Goal: Information Seeking & Learning: Learn about a topic

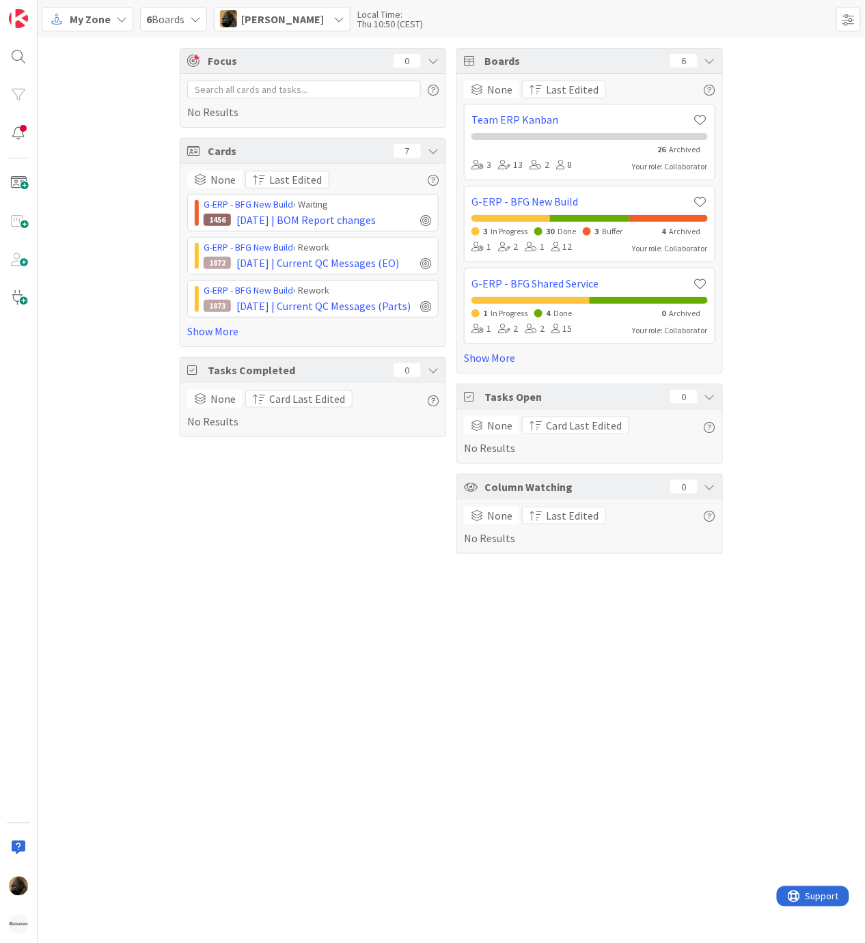
click at [284, 699] on div "Focus 0 No Results Cards 7 None Last Edited G-ERP - BFG New Build › Waiting 145…" at bounding box center [451, 491] width 827 height 906
drag, startPoint x: 531, startPoint y: 739, endPoint x: 507, endPoint y: 664, distance: 78.8
click at [530, 738] on div "Focus 0 No Results Cards 7 None Last Edited G-ERP - BFG New Build › Waiting 145…" at bounding box center [451, 491] width 827 height 906
click at [209, 339] on link "Show More" at bounding box center [312, 331] width 251 height 16
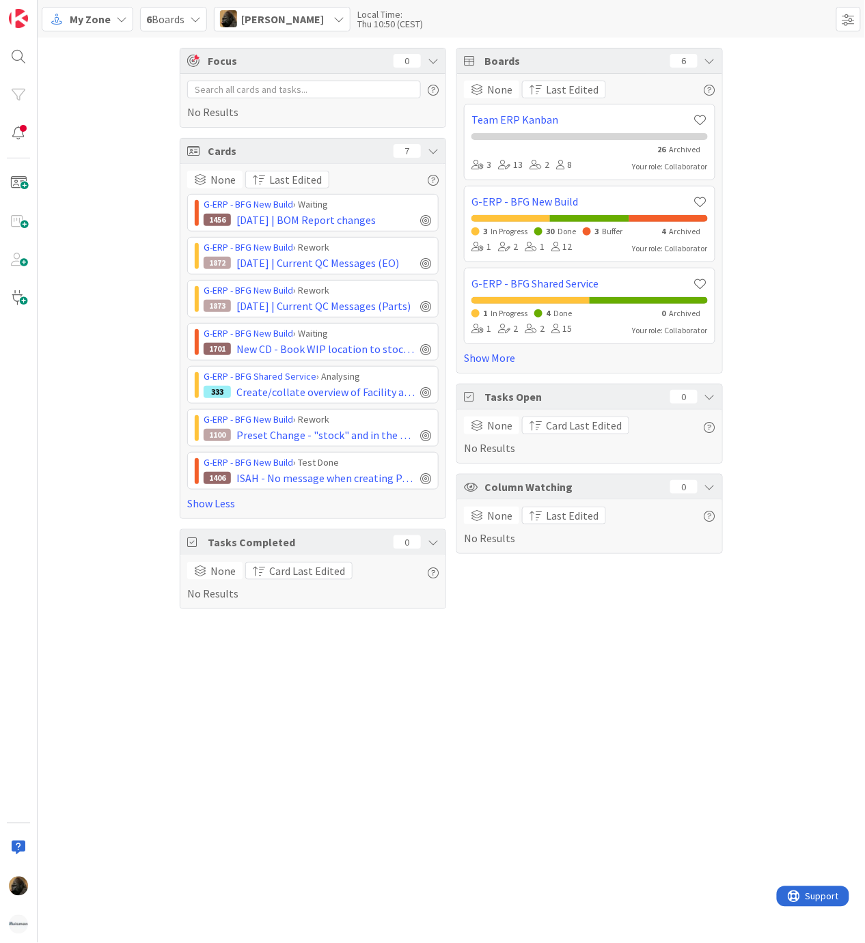
click at [152, 336] on div "Focus 0 No Results Cards 7 None Last Edited G-ERP - BFG New Build › Waiting 145…" at bounding box center [451, 329] width 827 height 582
click at [347, 392] on span "Create/collate overview of Facility applications" at bounding box center [325, 392] width 178 height 16
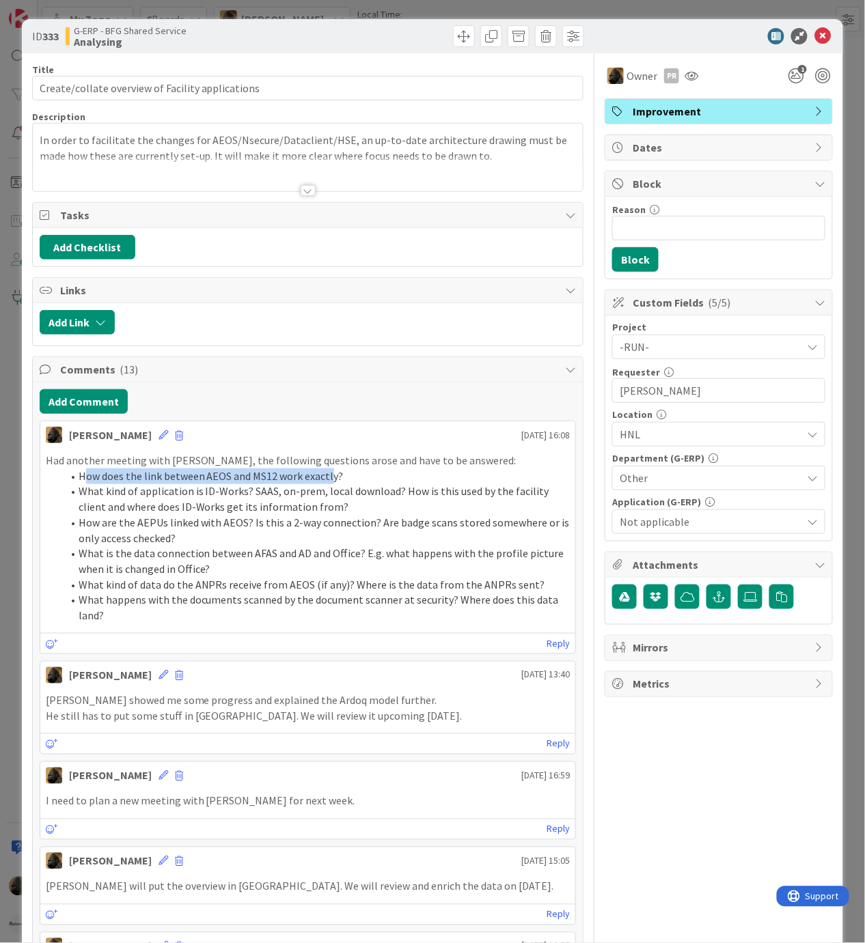
drag, startPoint x: 87, startPoint y: 483, endPoint x: 328, endPoint y: 485, distance: 241.1
click at [328, 484] on li "How does the link between AEOS and MS12 work exactly?" at bounding box center [316, 476] width 508 height 16
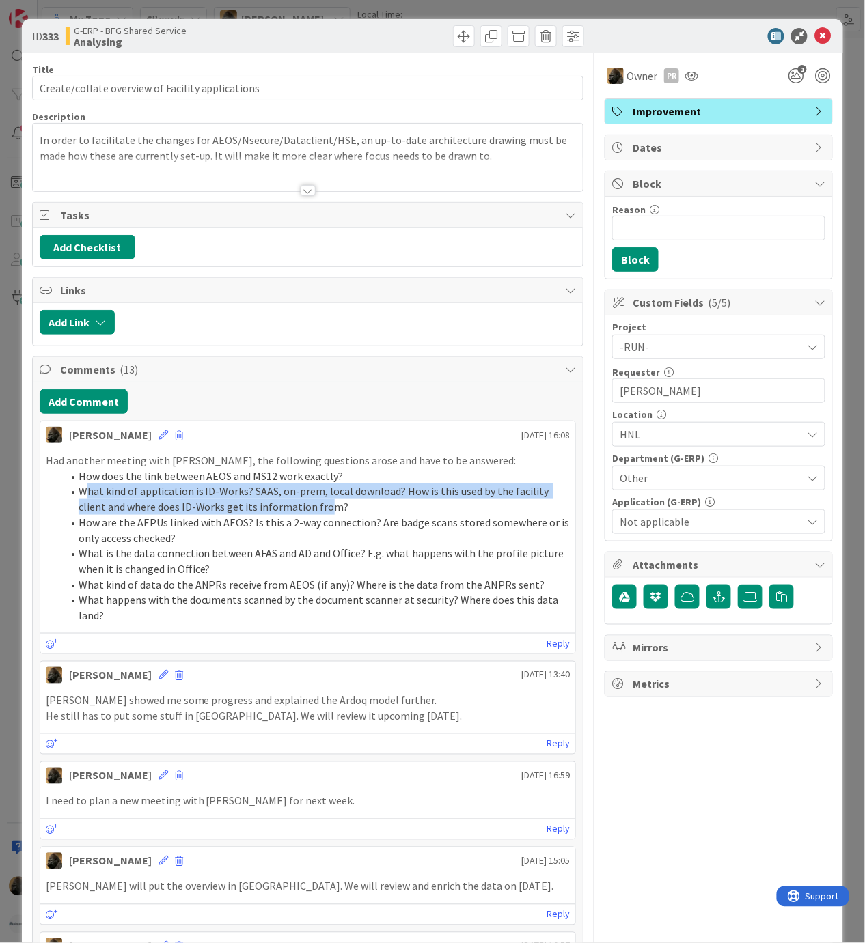
drag, startPoint x: 85, startPoint y: 497, endPoint x: 326, endPoint y: 512, distance: 241.5
click at [326, 512] on li "What kind of application is ID-Works? SAAS, on-prem, local download? How is thi…" at bounding box center [316, 498] width 508 height 31
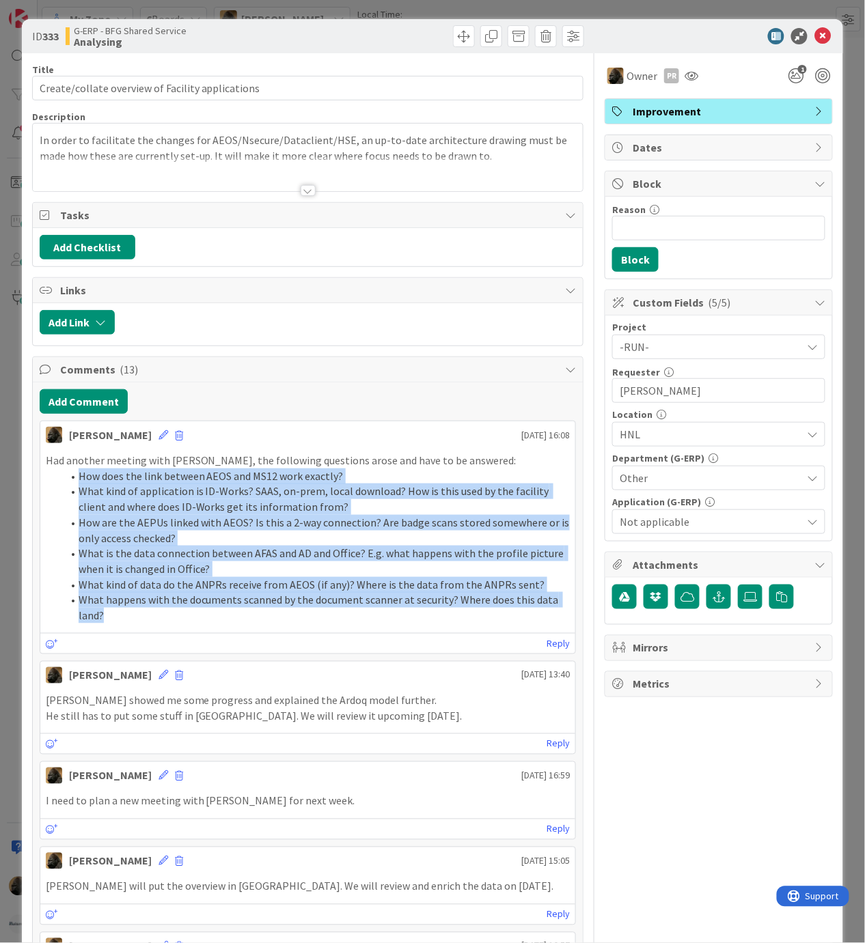
drag, startPoint x: 112, startPoint y: 618, endPoint x: 79, endPoint y: 484, distance: 137.8
click at [79, 484] on ol "How does the link between AEOS and MS12 work exactly? What kind of application …" at bounding box center [308, 545] width 524 height 155
copy ol "How does the link between AEOS and MS12 work exactly? What kind of application …"
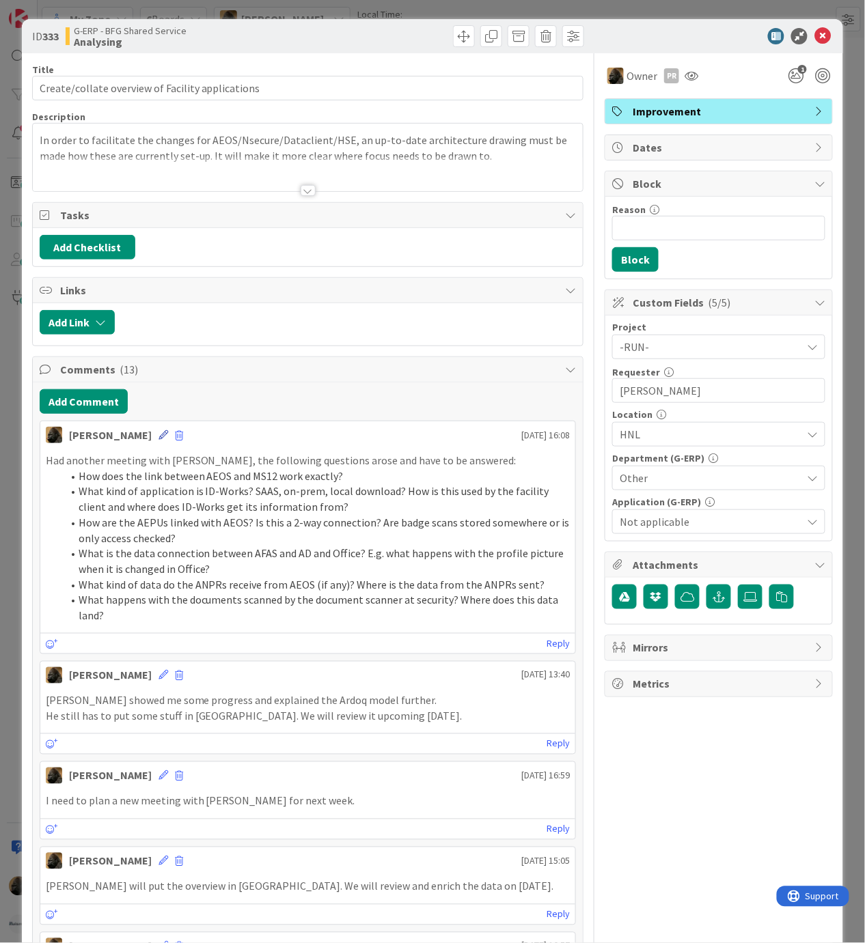
click at [158, 440] on icon at bounding box center [163, 435] width 10 height 10
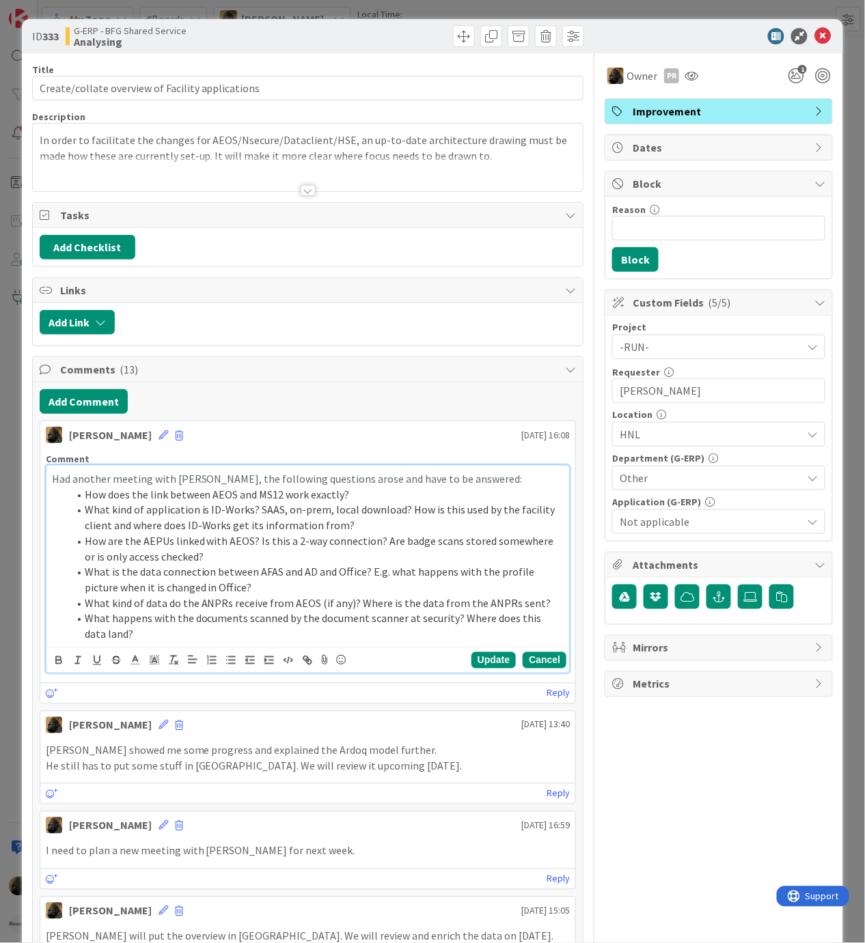
click at [528, 666] on button "Cancel" at bounding box center [544, 660] width 44 height 16
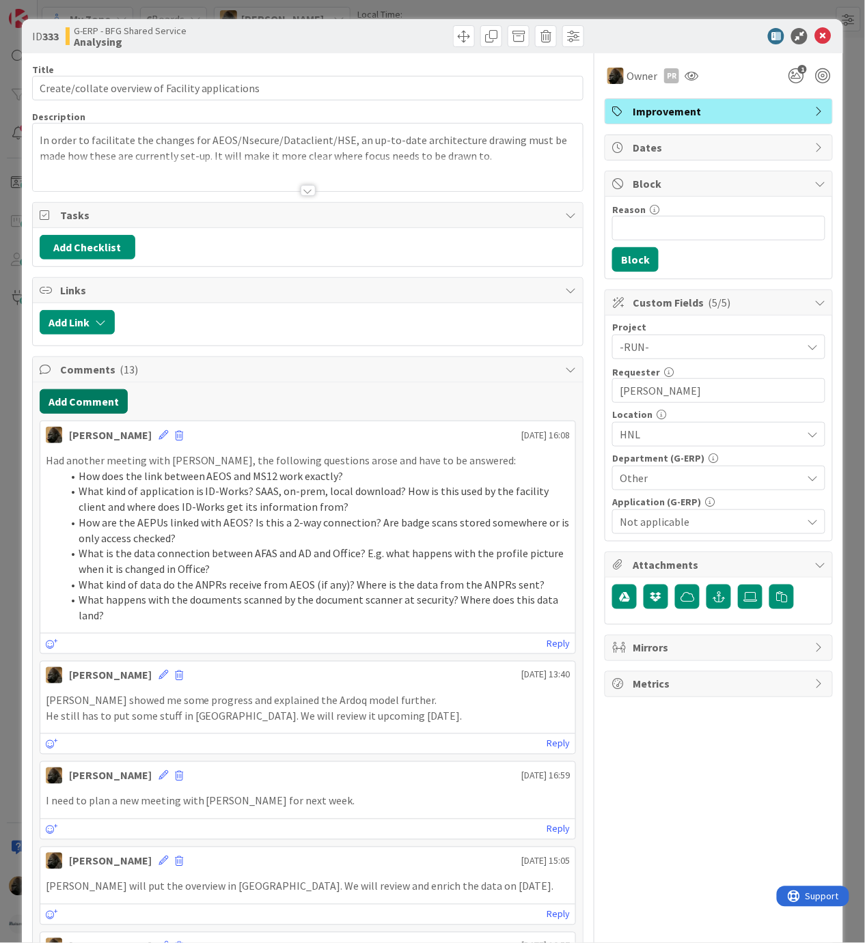
click at [112, 411] on button "Add Comment" at bounding box center [84, 401] width 88 height 25
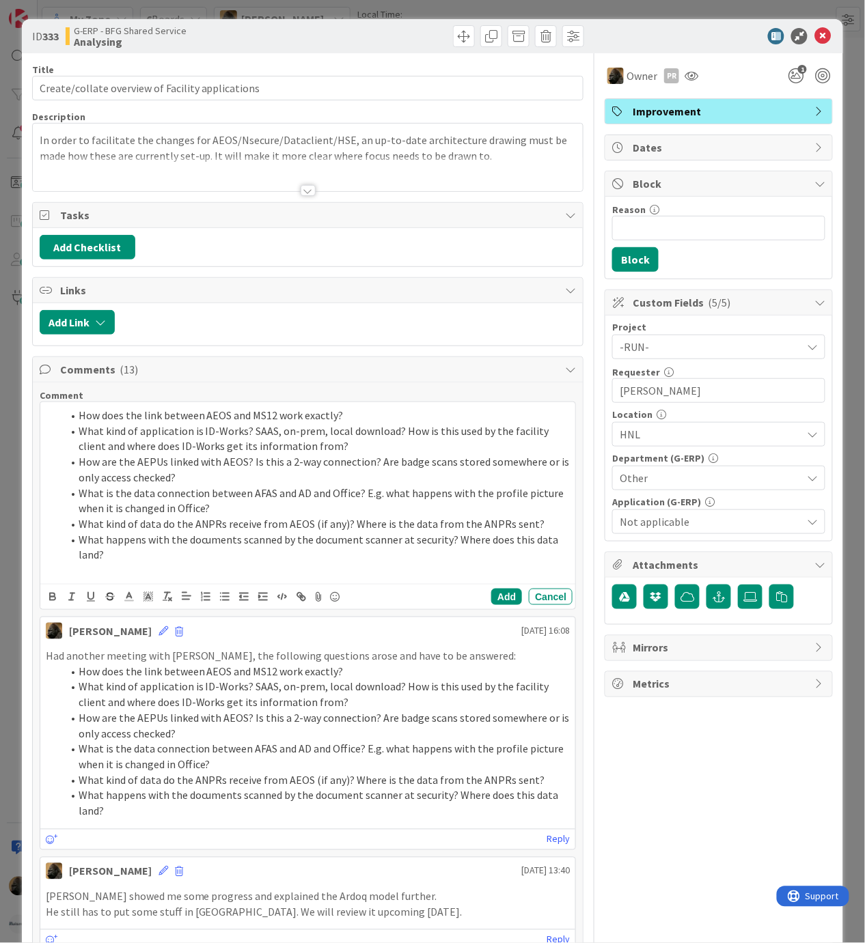
click at [328, 449] on li "What kind of application is ID-Works? SAAS, on-prem, local download? How is thi…" at bounding box center [316, 438] width 508 height 31
click at [343, 448] on li "What kind of application is ID-Works? SAAS, on-prem, local download? How is thi…" at bounding box center [316, 438] width 508 height 31
click at [355, 423] on li "How does the link between AEOS and MS12 work exactly?" at bounding box center [316, 416] width 508 height 16
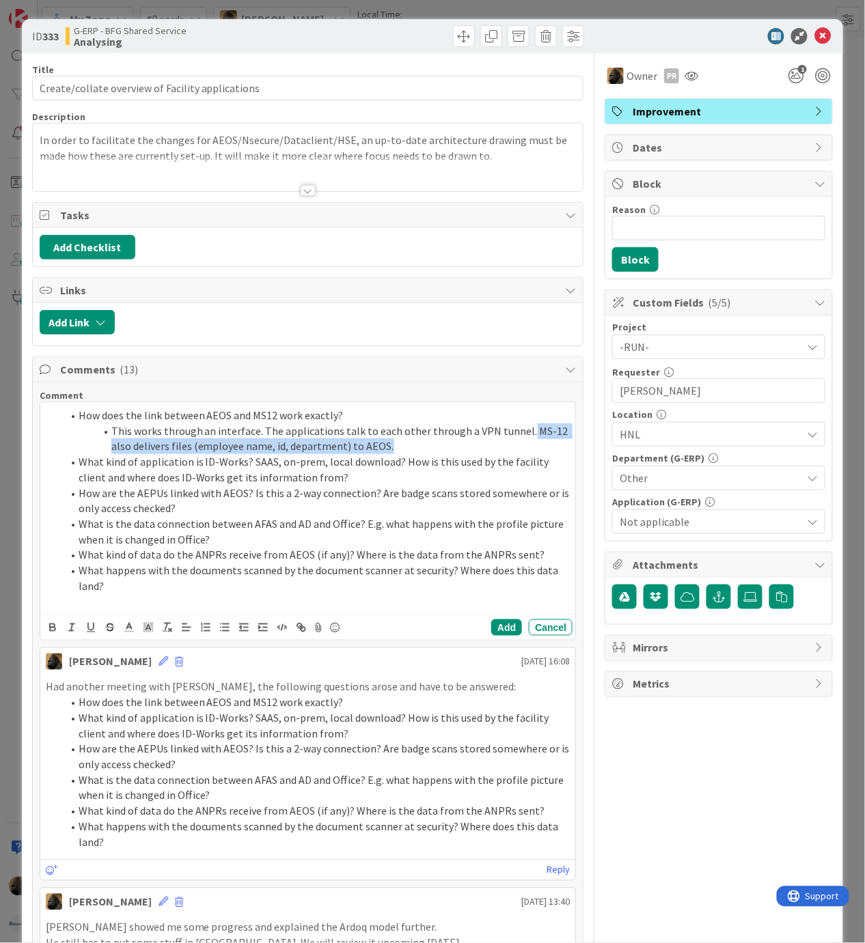
drag, startPoint x: 399, startPoint y: 445, endPoint x: 519, endPoint y: 437, distance: 119.8
click at [519, 437] on li "This works through an interface. The applications talk to each other through a …" at bounding box center [316, 438] width 508 height 31
click at [477, 451] on li "This works through an interface. The applications talk to each other through a …" at bounding box center [316, 438] width 508 height 31
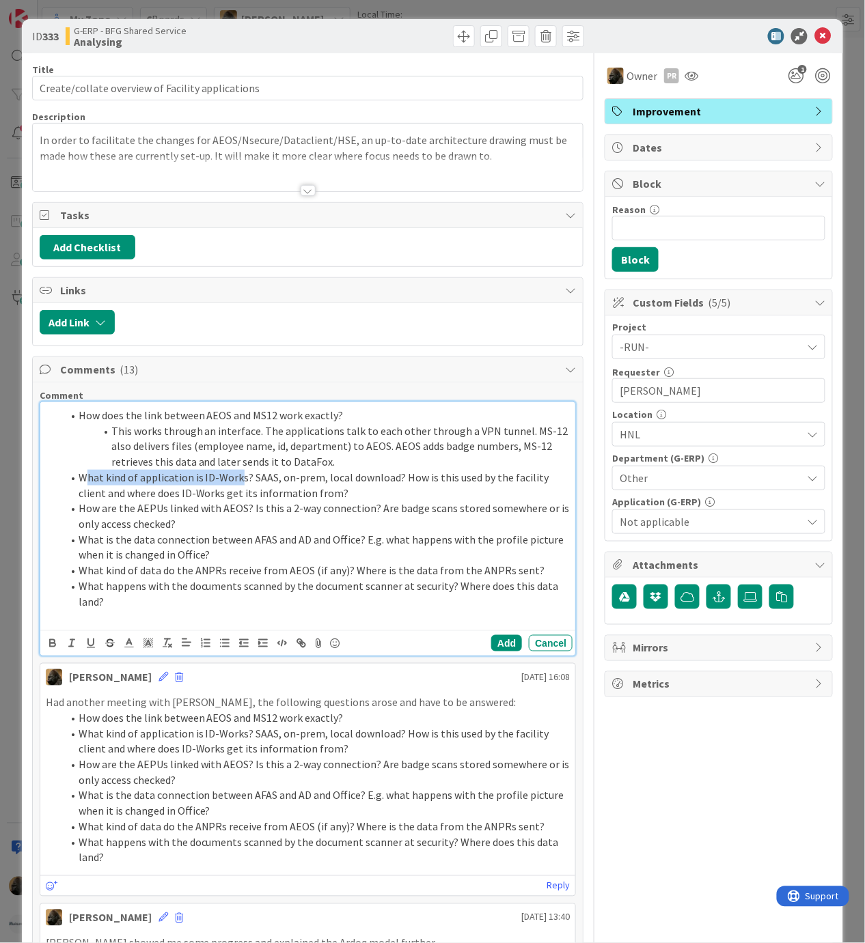
drag, startPoint x: 83, startPoint y: 484, endPoint x: 239, endPoint y: 474, distance: 156.7
click at [239, 474] on li "What kind of application is ID-Works? SAAS, on-prem, local download? How is thi…" at bounding box center [316, 485] width 508 height 31
drag, startPoint x: 250, startPoint y: 482, endPoint x: 389, endPoint y: 481, distance: 138.6
click at [389, 481] on li "What kind of application is ID-Works? SAAS, on-prem, local download? How is thi…" at bounding box center [316, 485] width 508 height 31
click at [389, 490] on li "What kind of application is ID-Works? SAAS, on-prem, local download? How is thi…" at bounding box center [316, 485] width 508 height 31
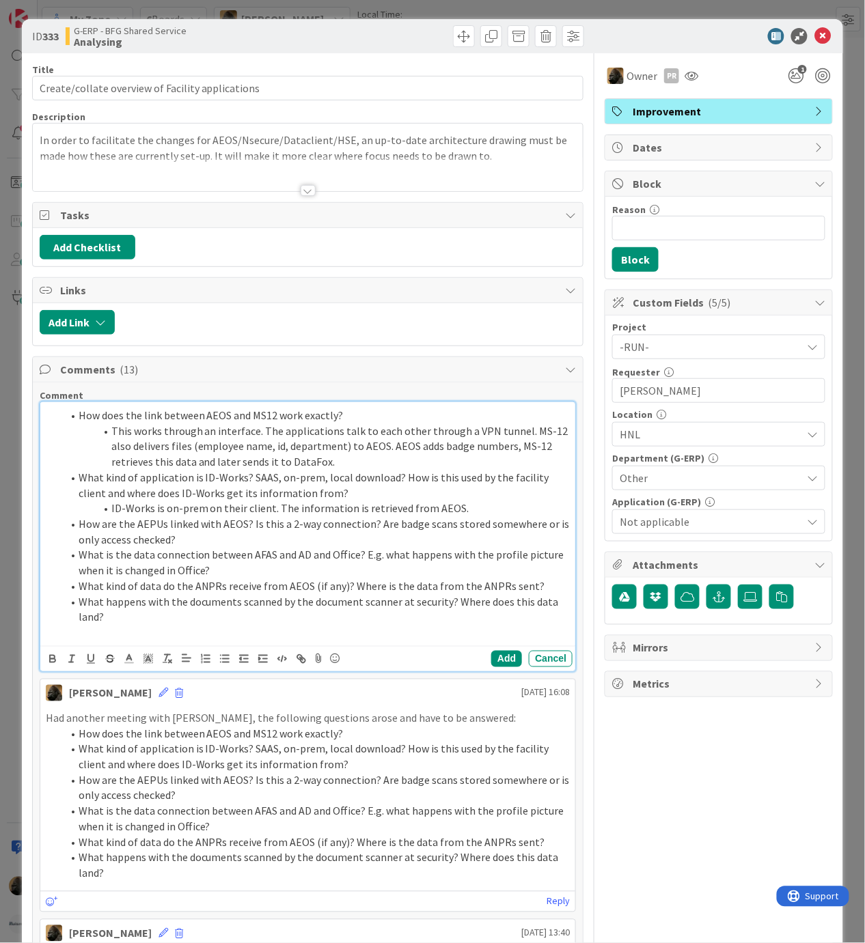
click at [169, 625] on li "What happens with the documents scanned by the document scanner at security? Wh…" at bounding box center [316, 609] width 508 height 31
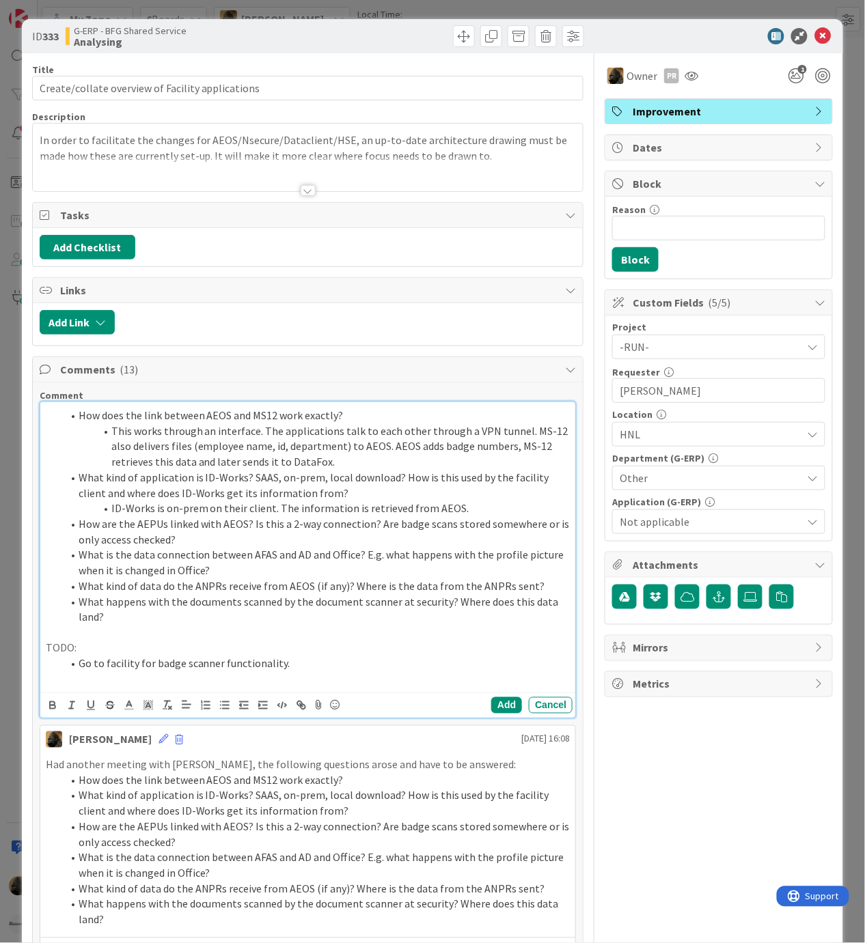
click at [193, 544] on li "How are the AEPUs linked with AEOS? Is this a 2-way connection? Are badge scans…" at bounding box center [316, 531] width 508 height 31
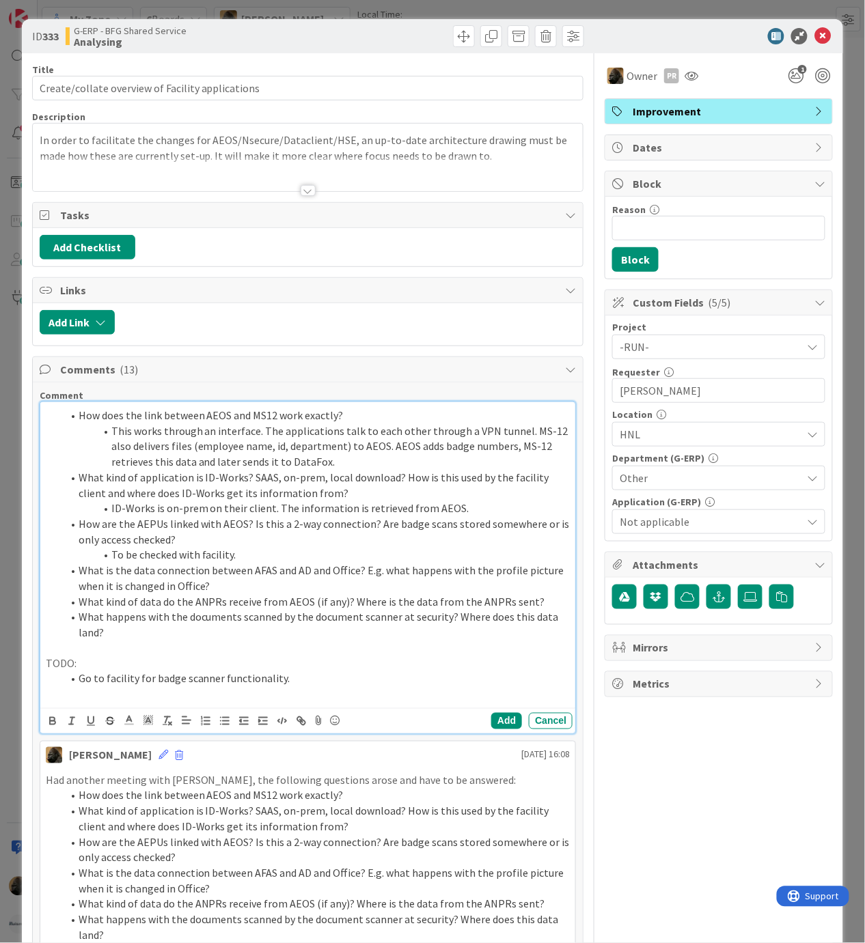
click at [298, 686] on li "Go to facility for badge scanner functionality." at bounding box center [316, 679] width 508 height 16
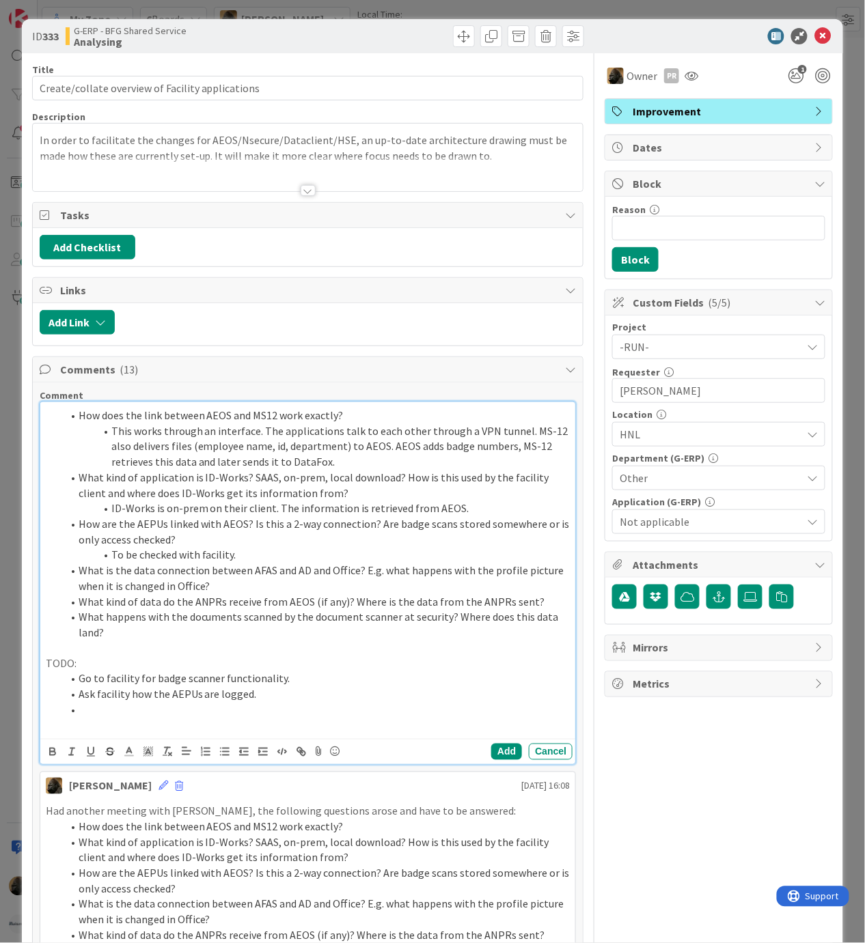
click at [120, 640] on li "What happens with the documents scanned by the document scanner at security? Wh…" at bounding box center [316, 624] width 508 height 31
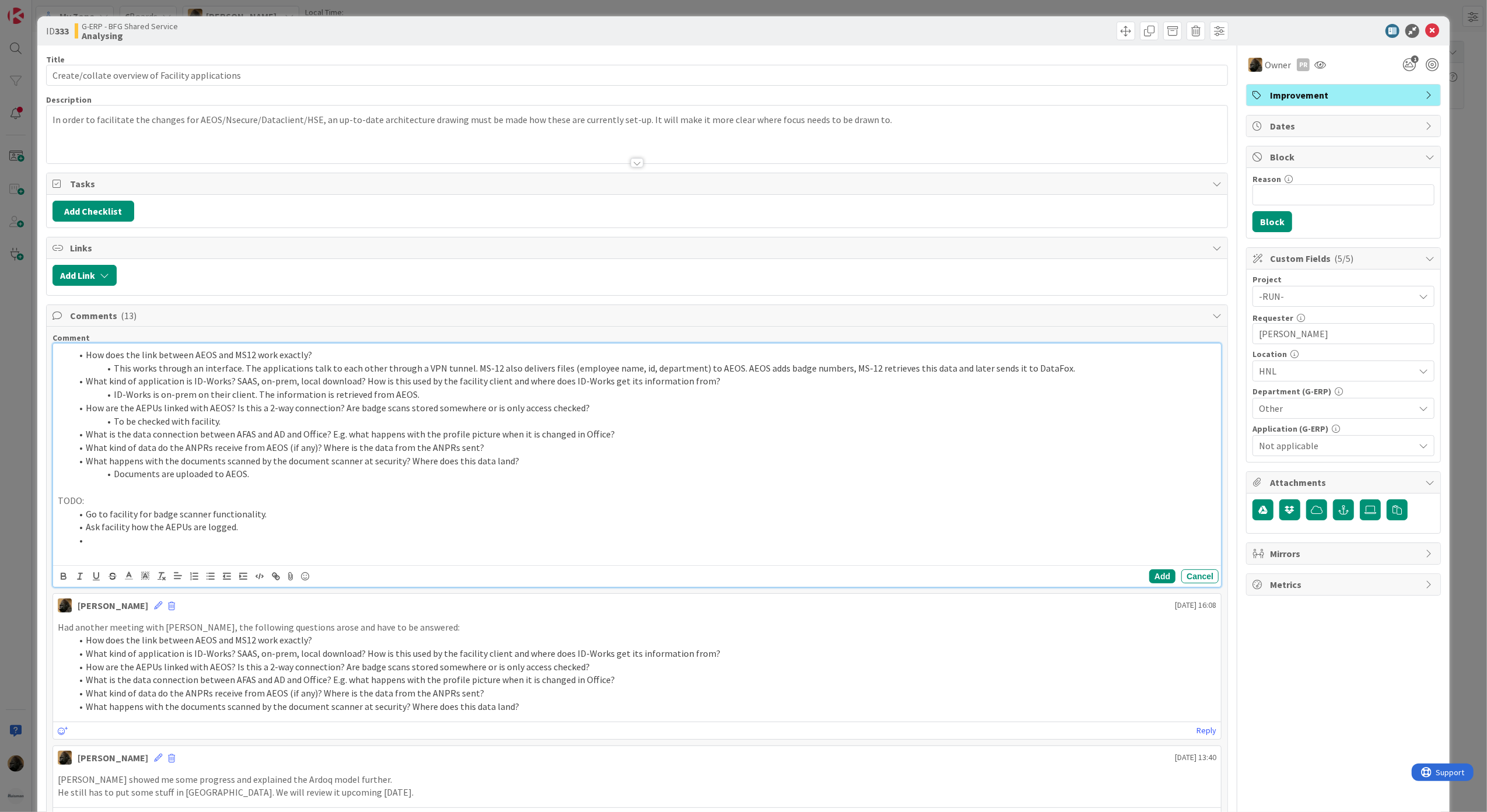
click at [506, 451] on li "What kind of data do the ANPRs receive from AEOS (if any)? Where is the data fr…" at bounding box center [644, 447] width 1145 height 14
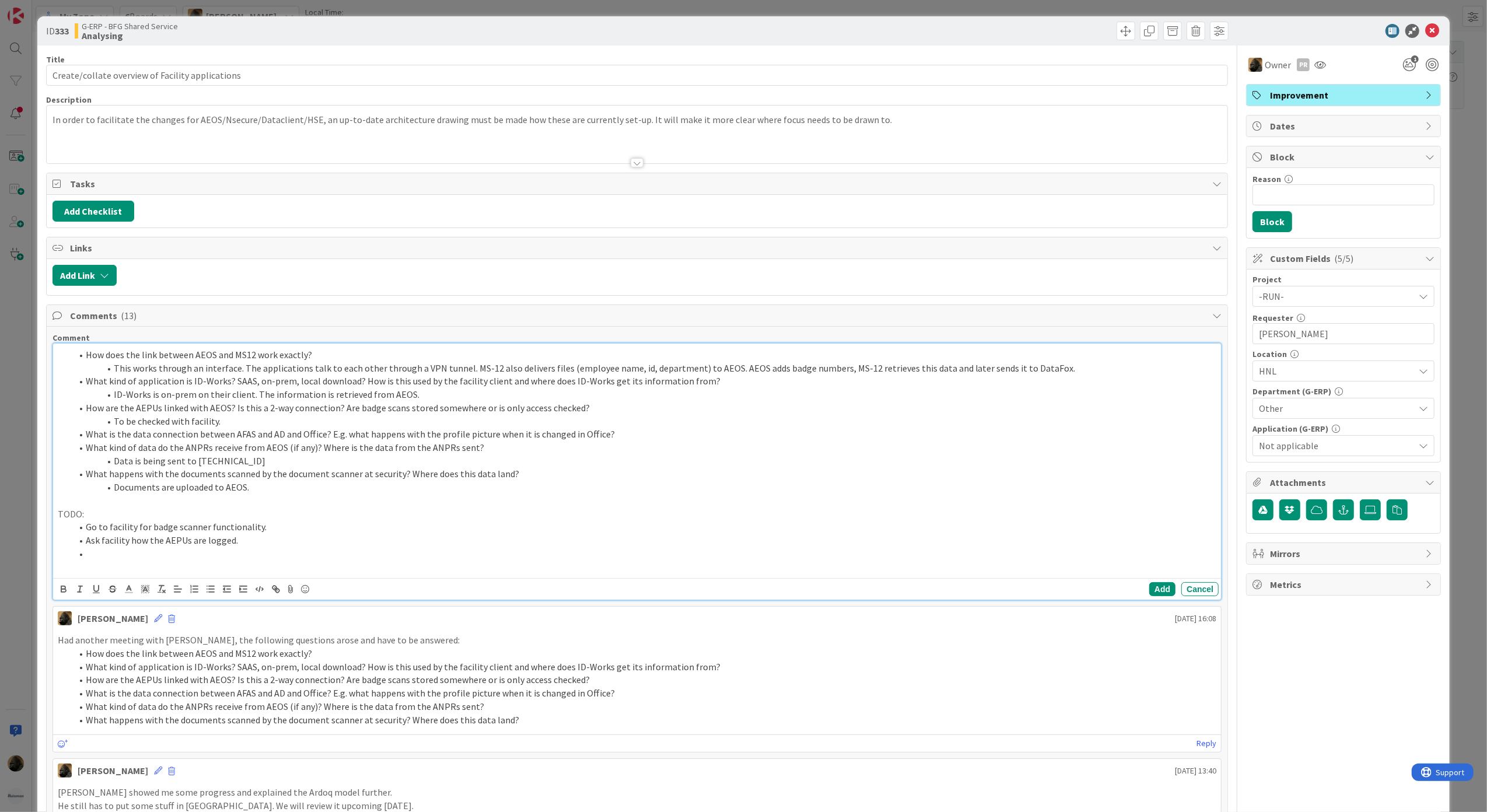
click at [278, 458] on li "Data is being sent to 172.20.236.30" at bounding box center [644, 461] width 1145 height 14
click at [120, 552] on li at bounding box center [644, 554] width 1145 height 14
drag, startPoint x: 167, startPoint y: 555, endPoint x: 220, endPoint y: 556, distance: 53.0
click at [220, 556] on li "Find out what server 172.20.236.30 is." at bounding box center [644, 554] width 1145 height 14
click at [460, 289] on div "Add Link" at bounding box center [637, 277] width 1181 height 36
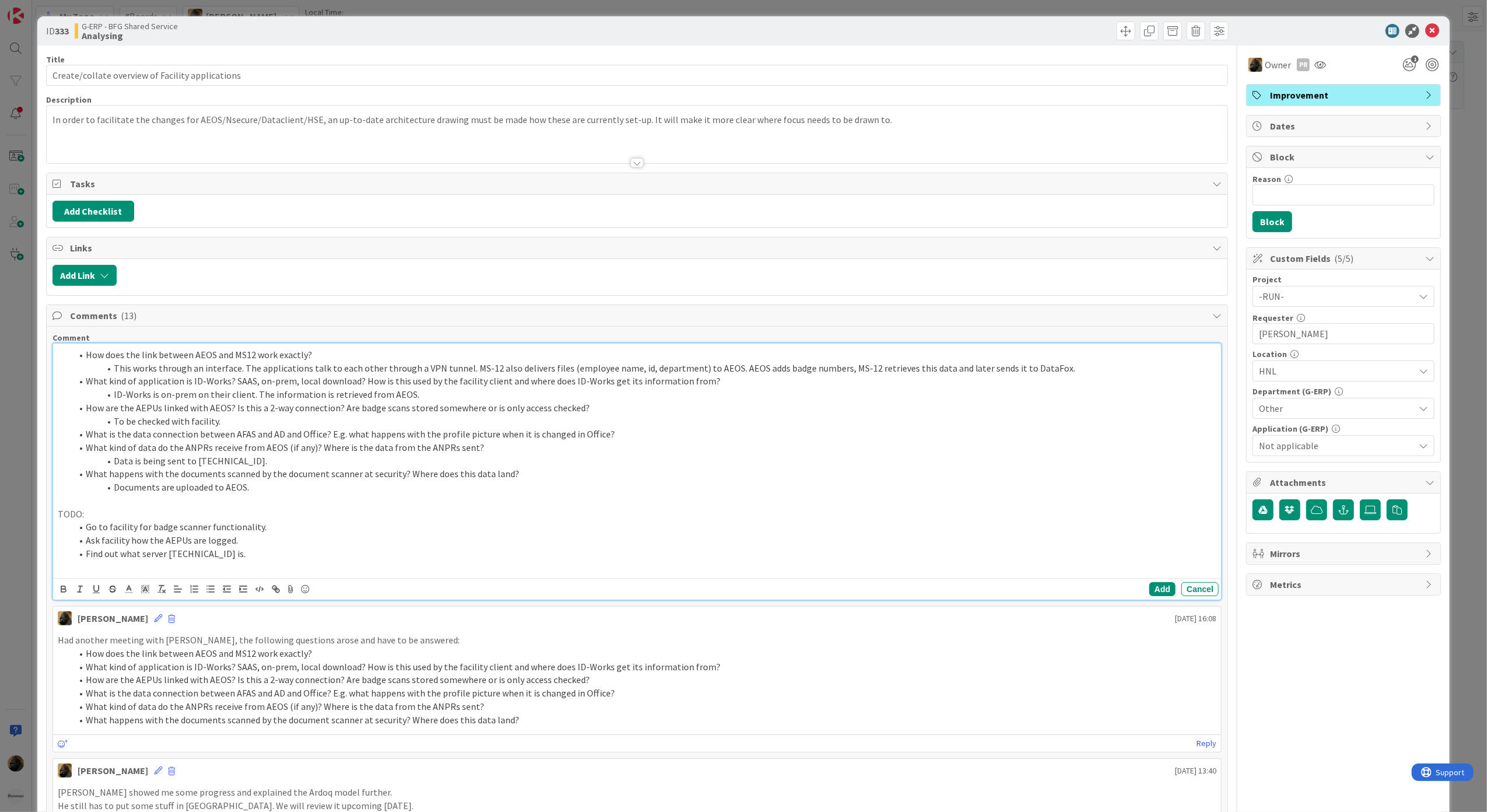
click at [257, 465] on li "Data is being sent to 172.20.236.30." at bounding box center [644, 461] width 1145 height 14
drag, startPoint x: 89, startPoint y: 440, endPoint x: 593, endPoint y: 441, distance: 504.0
click at [593, 441] on li "What is the data connection between AFAS and AD and Office? E.g. what happens w…" at bounding box center [644, 435] width 1145 height 14
click at [617, 440] on li "What is the data connection between AFAS and AD and Office? E.g. what happens w…" at bounding box center [644, 435] width 1145 height 14
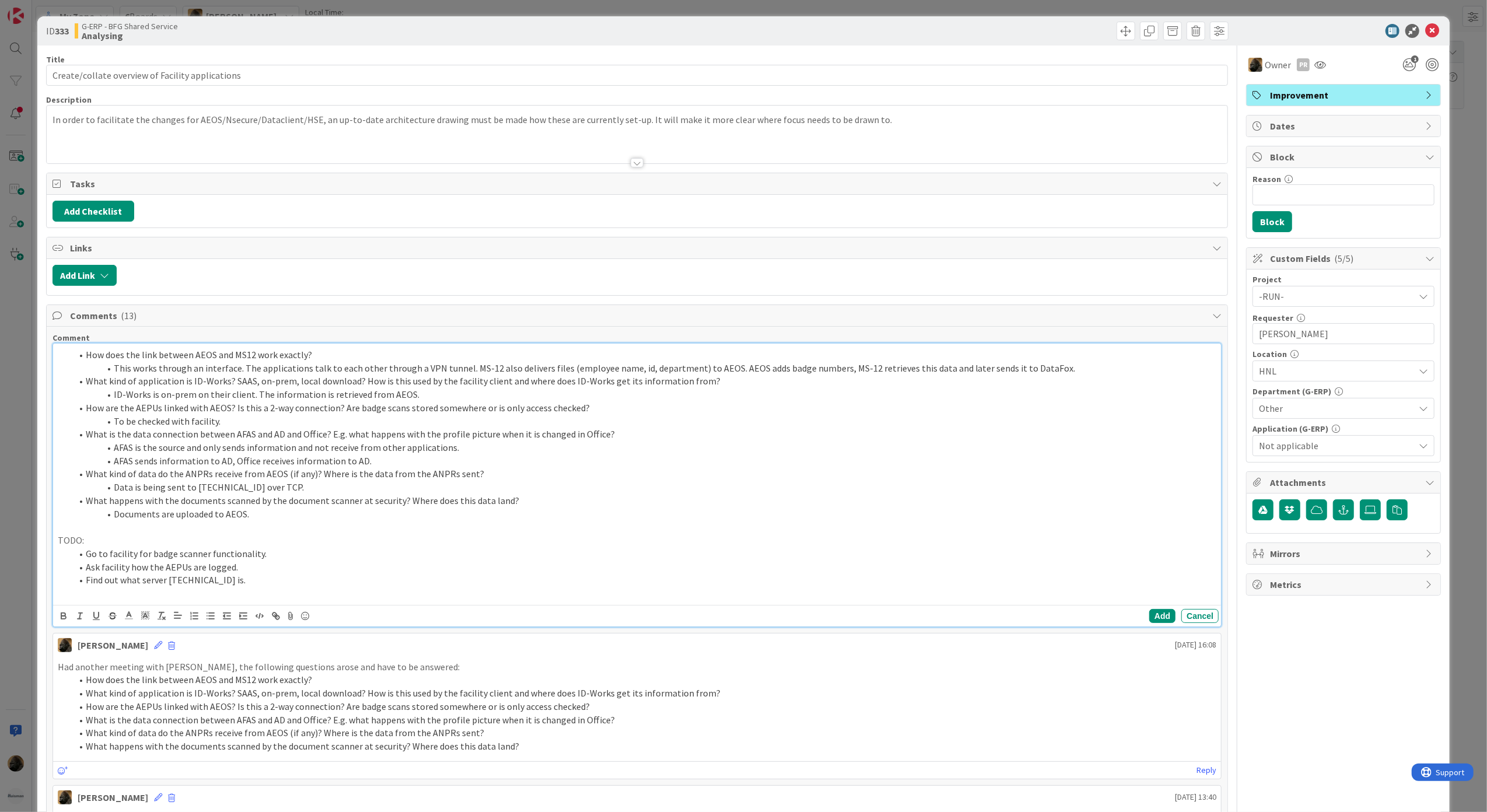
click at [623, 471] on li "What kind of data do the ANPRs receive from AEOS (if any)? Where is the data fr…" at bounding box center [644, 474] width 1145 height 14
click at [404, 458] on li "AFAS sends information to AD, Office receives information to AD." at bounding box center [644, 461] width 1145 height 14
drag, startPoint x: 362, startPoint y: 464, endPoint x: 560, endPoint y: 462, distance: 198.0
click at [560, 462] on li "AFAS sends information to AD, Office receives information to AD. Link between A…" at bounding box center [644, 461] width 1145 height 14
copy li "Link between AD and Office needs to be researched"
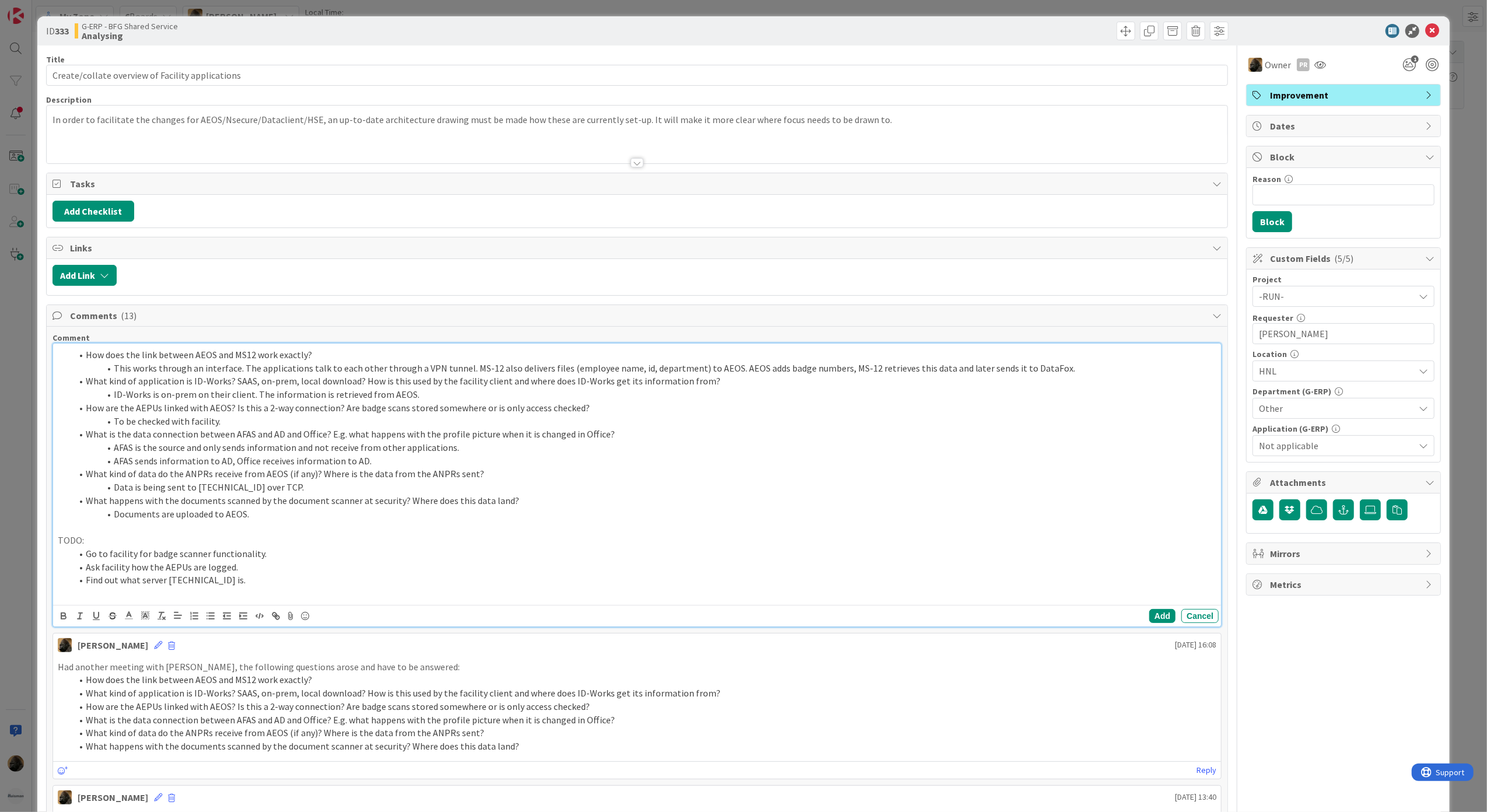
click at [237, 584] on li "Find out what server 172.20.236.30 is." at bounding box center [644, 580] width 1145 height 14
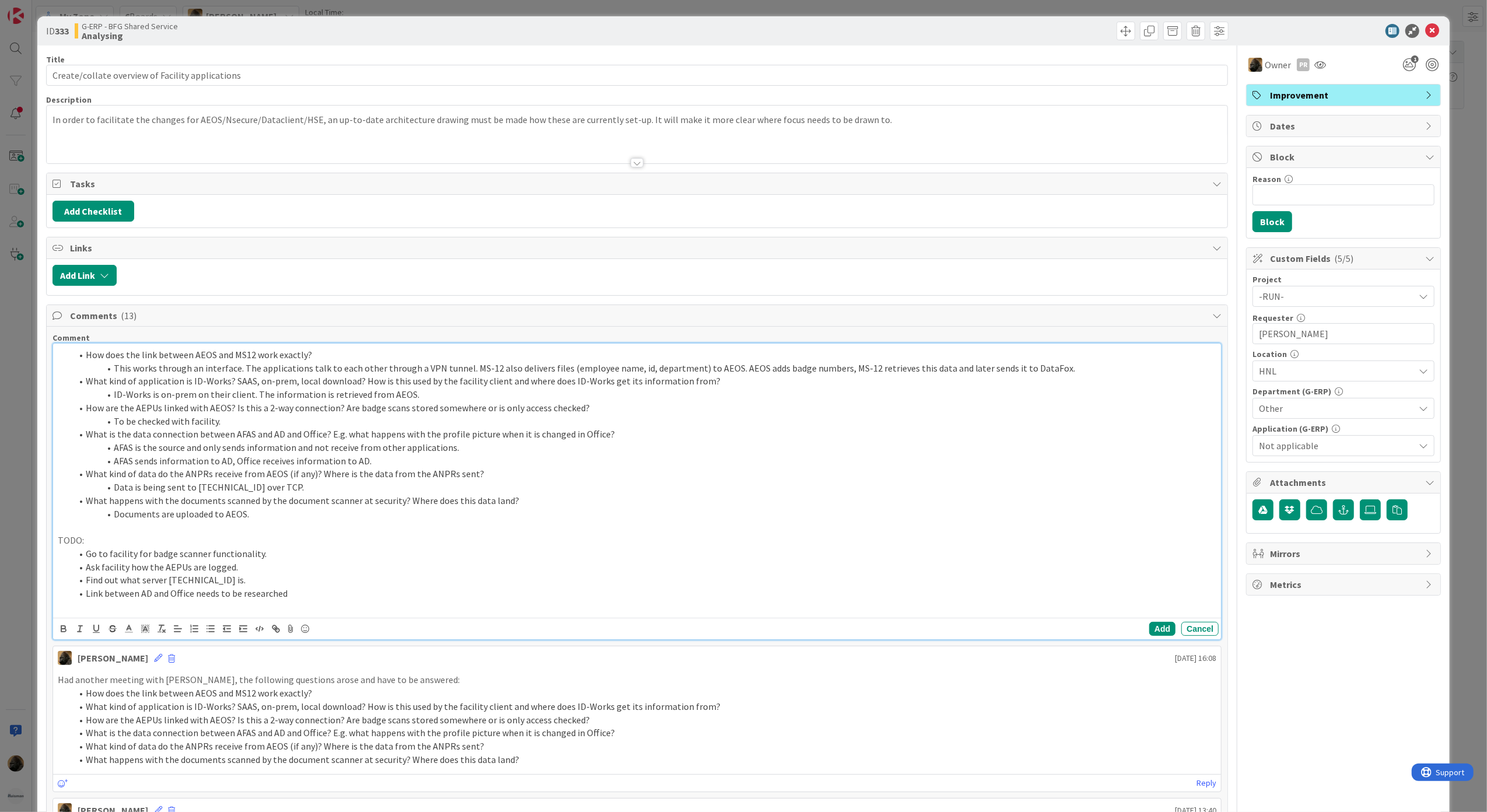
click at [117, 595] on li "Link between AD and Office needs to be researched" at bounding box center [644, 593] width 1145 height 14
click at [273, 595] on li "Link to AD from Office needs to be researched" at bounding box center [644, 593] width 1145 height 14
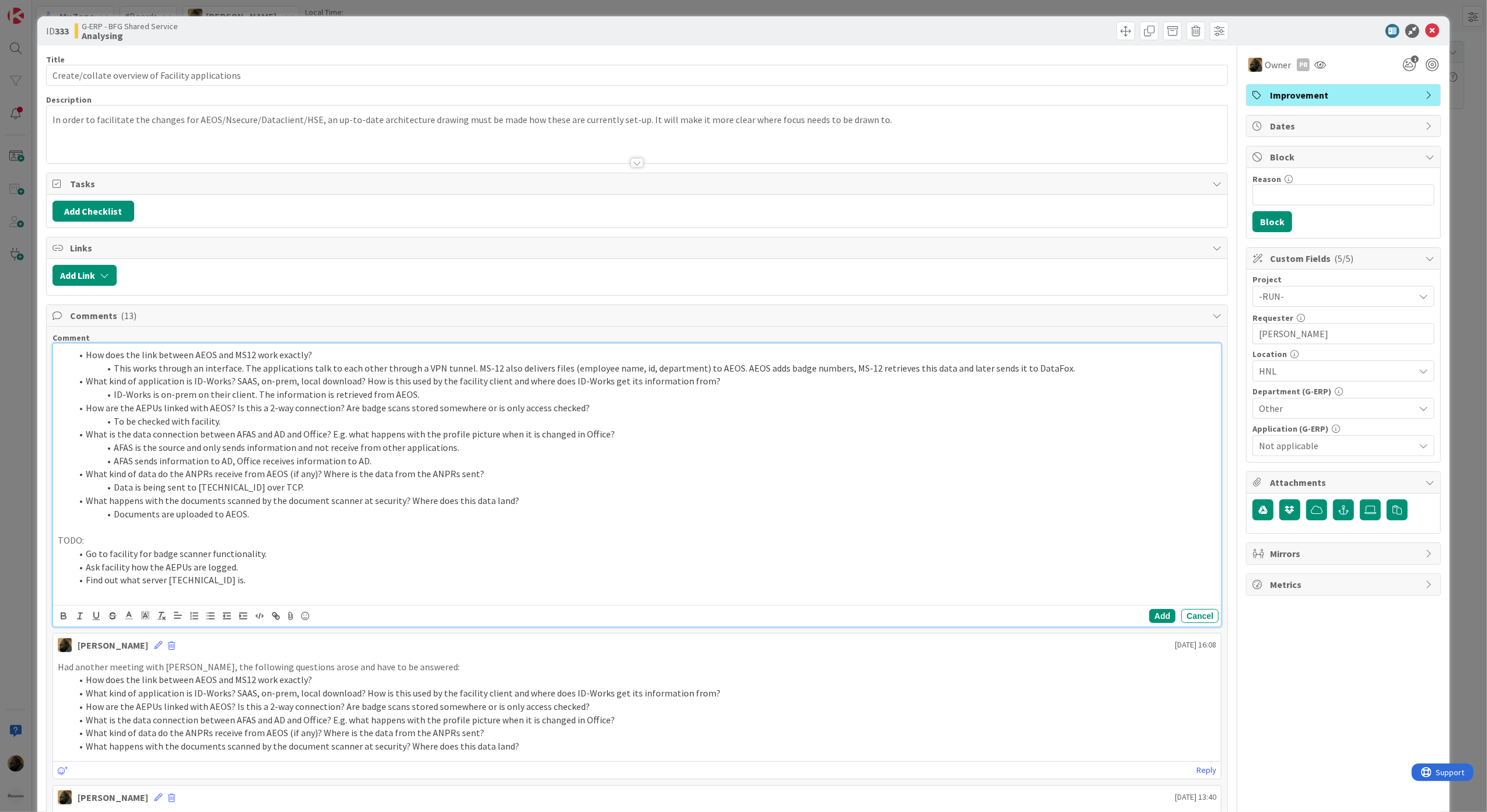
click at [364, 464] on li "AFAS sends information to AD, Office receives information to AD." at bounding box center [644, 461] width 1145 height 14
drag, startPoint x: 362, startPoint y: 463, endPoint x: 544, endPoint y: 467, distance: 182.0
click at [544, 467] on li "AFAS sends information to AD, Office receives information to AD. Office also se…" at bounding box center [644, 461] width 1145 height 14
click at [221, 460] on li "AFAS sends information to AD, Office receives information to AD. Any changed in…" at bounding box center [644, 461] width 1145 height 14
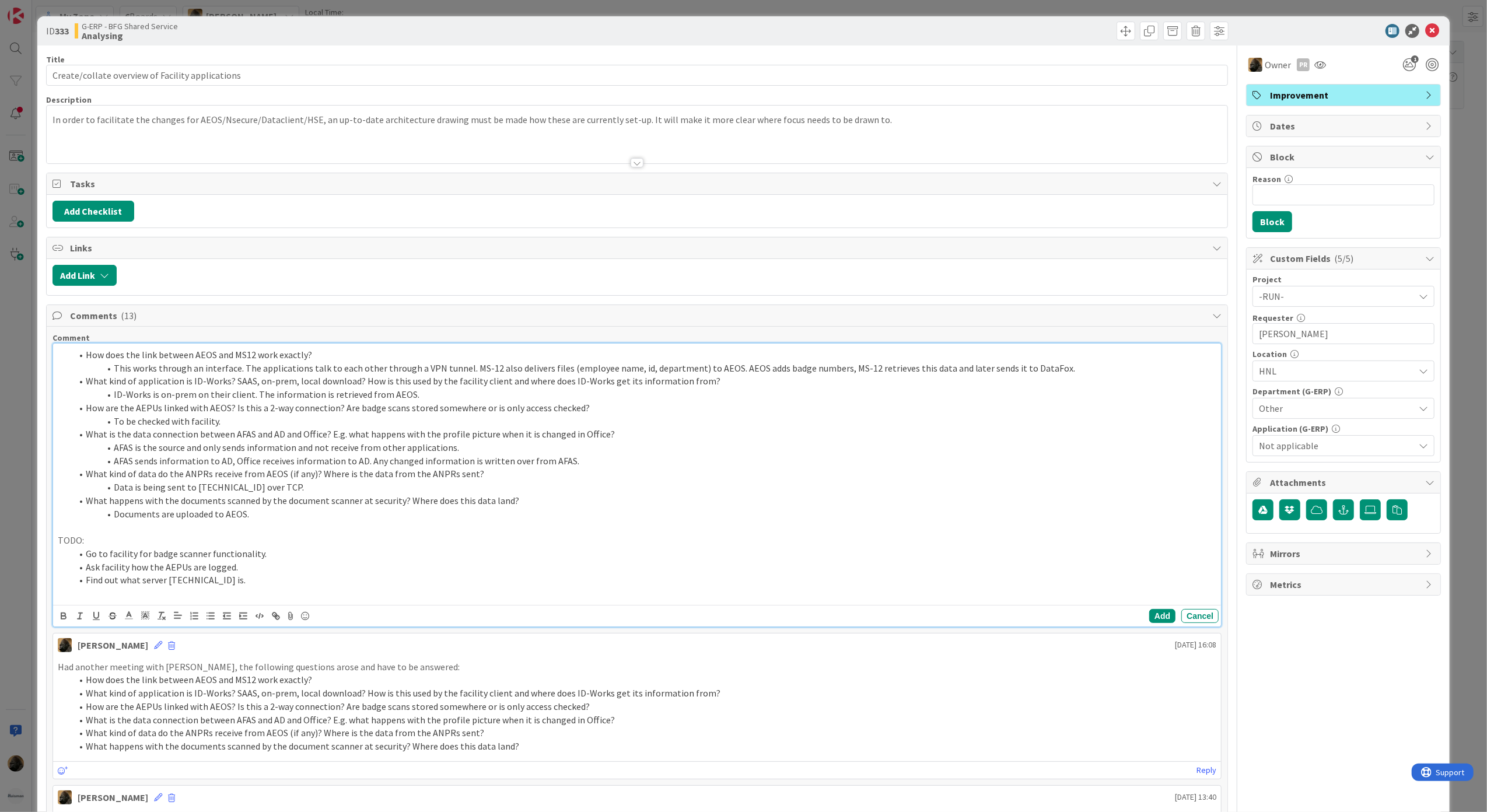
click at [350, 464] on li "AFAS sends information to AD, Office receives information to AD. Any changed in…" at bounding box center [644, 461] width 1145 height 14
click at [463, 464] on li "AFAS sends information to AD, Office receives information to AD. Any changed in…" at bounding box center [644, 461] width 1145 height 14
click at [619, 464] on li "AFAS sends information to AD, Office receives information to AD. Any changed in…" at bounding box center [644, 461] width 1145 height 14
click at [1149, 621] on button "Add" at bounding box center [1162, 616] width 26 height 14
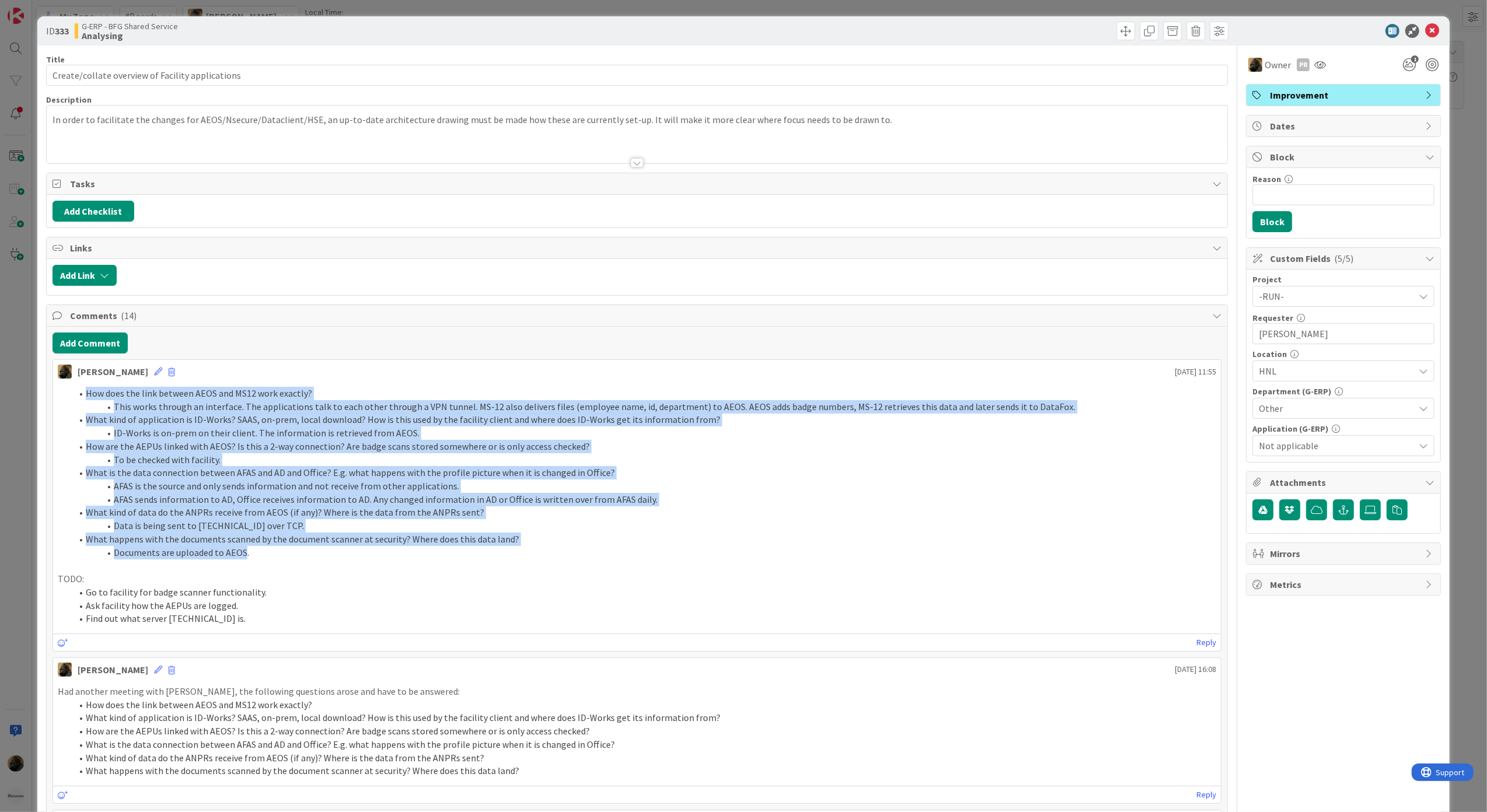
drag, startPoint x: 243, startPoint y: 556, endPoint x: 87, endPoint y: 400, distance: 220.6
click at [87, 400] on ol "How does the link between AEOS and MS12 work exactly? This works through an int…" at bounding box center [637, 472] width 1159 height 172
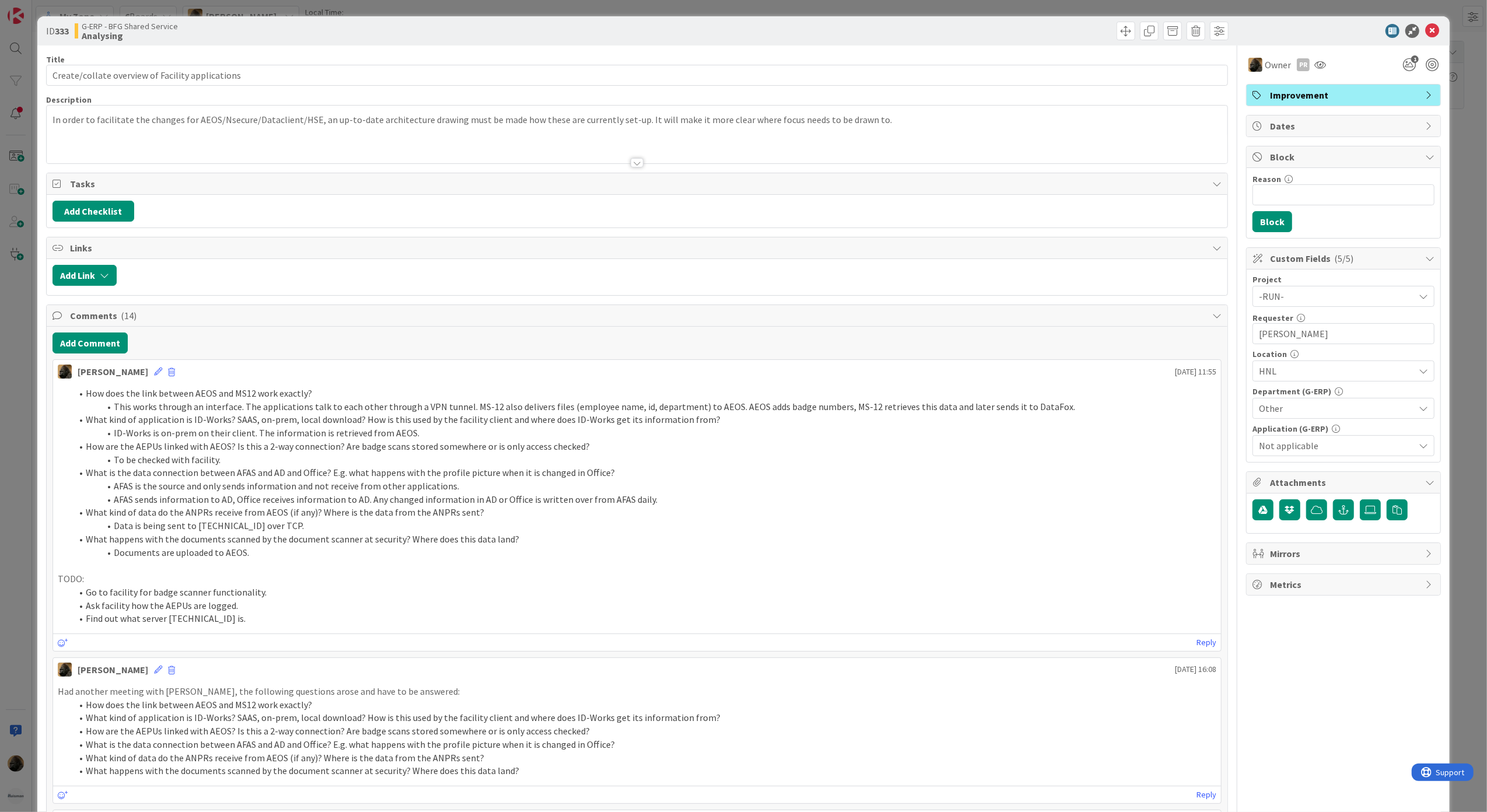
click at [570, 579] on p "TODO:" at bounding box center [637, 579] width 1159 height 14
click at [490, 645] on div "Reply" at bounding box center [637, 642] width 1168 height 17
click at [299, 625] on li "Find out what server 172.20.236.30 is." at bounding box center [644, 618] width 1145 height 14
click at [294, 485] on li "AFAS is the source and only sends information and not receive from other applic…" at bounding box center [644, 486] width 1145 height 14
click at [10, 418] on div "ID 333 G-ERP - BFG Shared Service Analysing Title 48 / 128 Create/collate overv…" at bounding box center [743, 406] width 1487 height 812
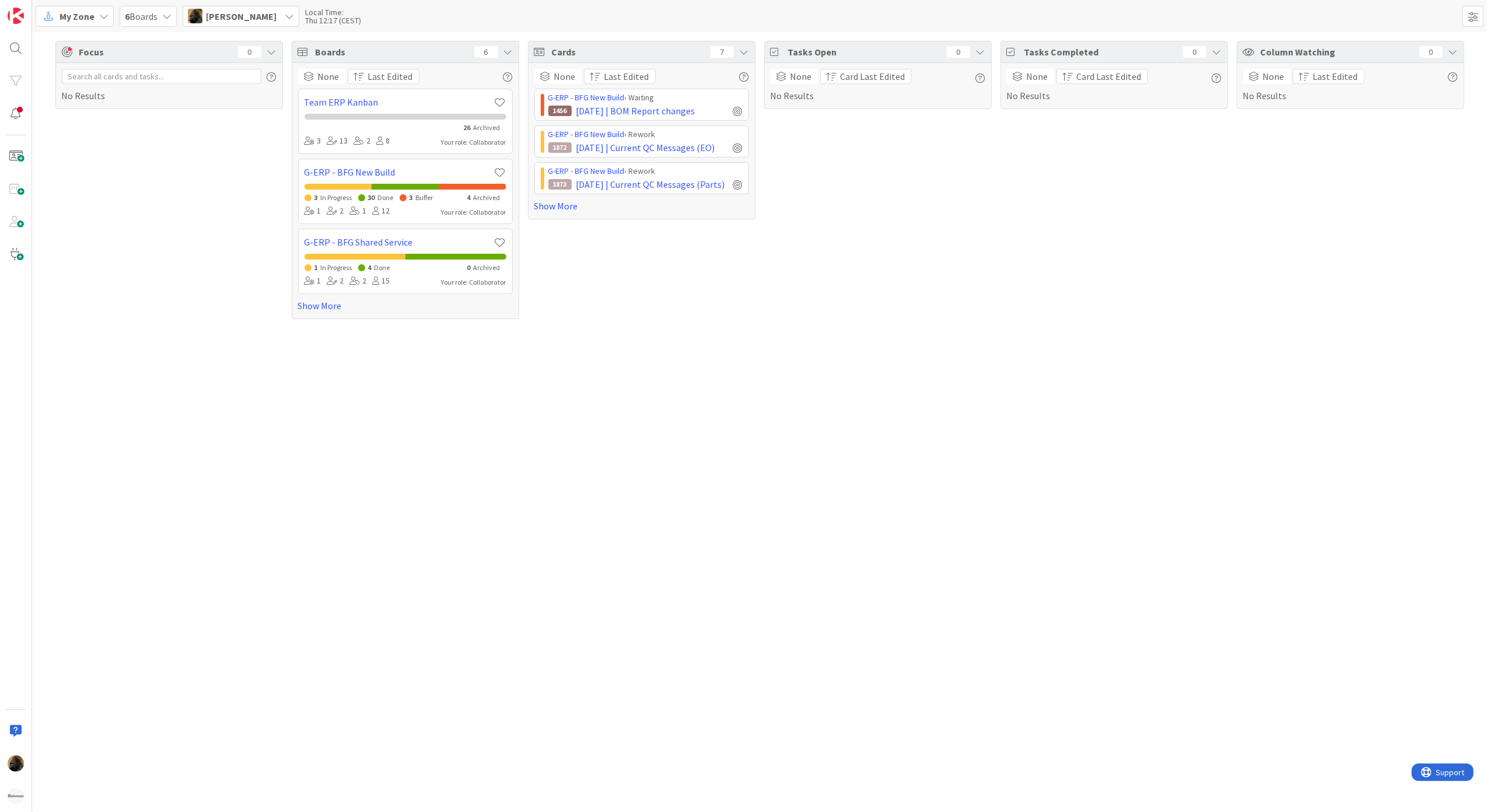
click at [71, 20] on span "My Zone" at bounding box center [77, 16] width 35 height 14
click at [93, 102] on span "Kanban" at bounding box center [103, 102] width 84 height 17
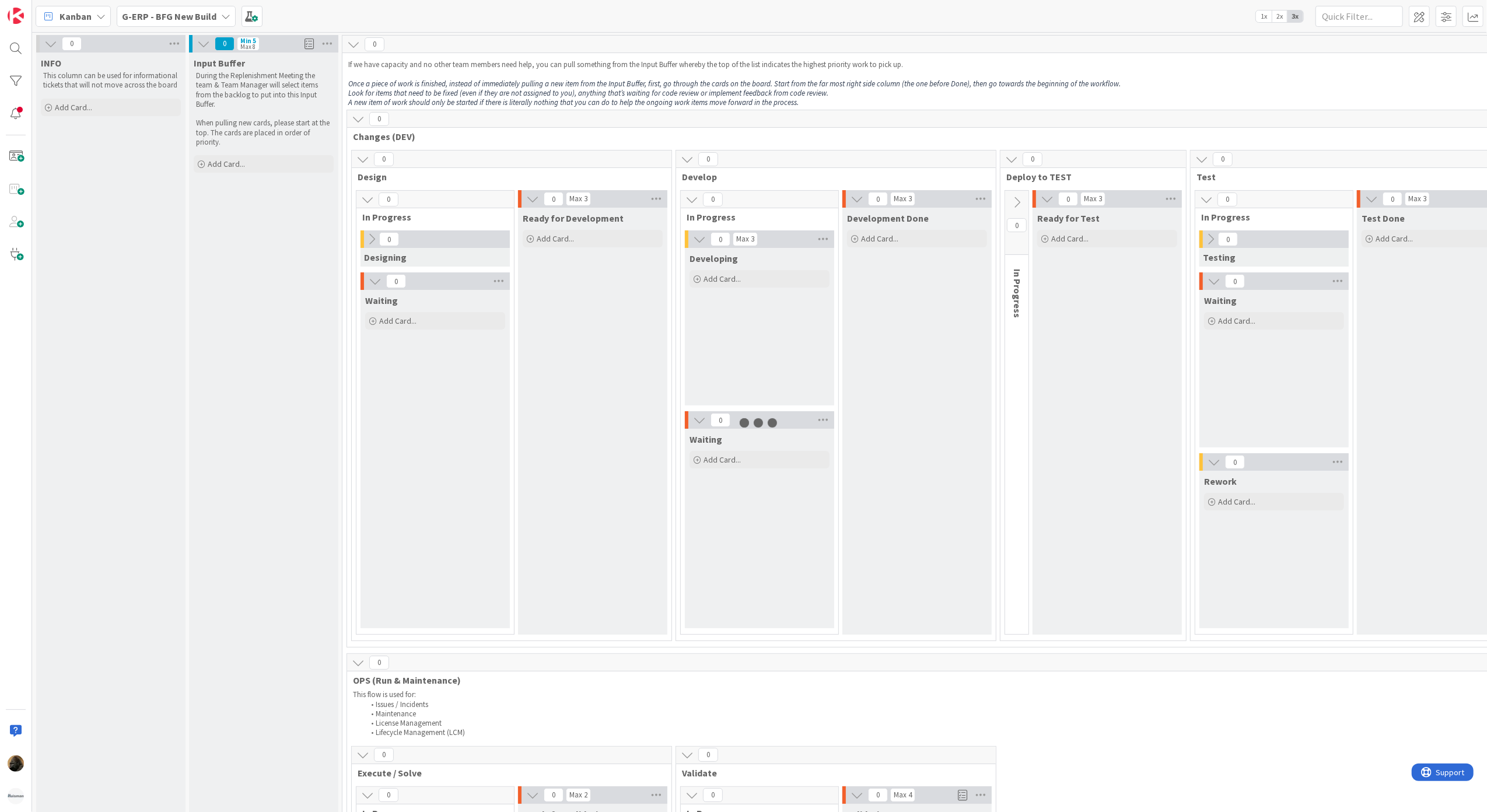
click at [198, 17] on b "G-ERP - BFG New Build" at bounding box center [169, 16] width 95 height 12
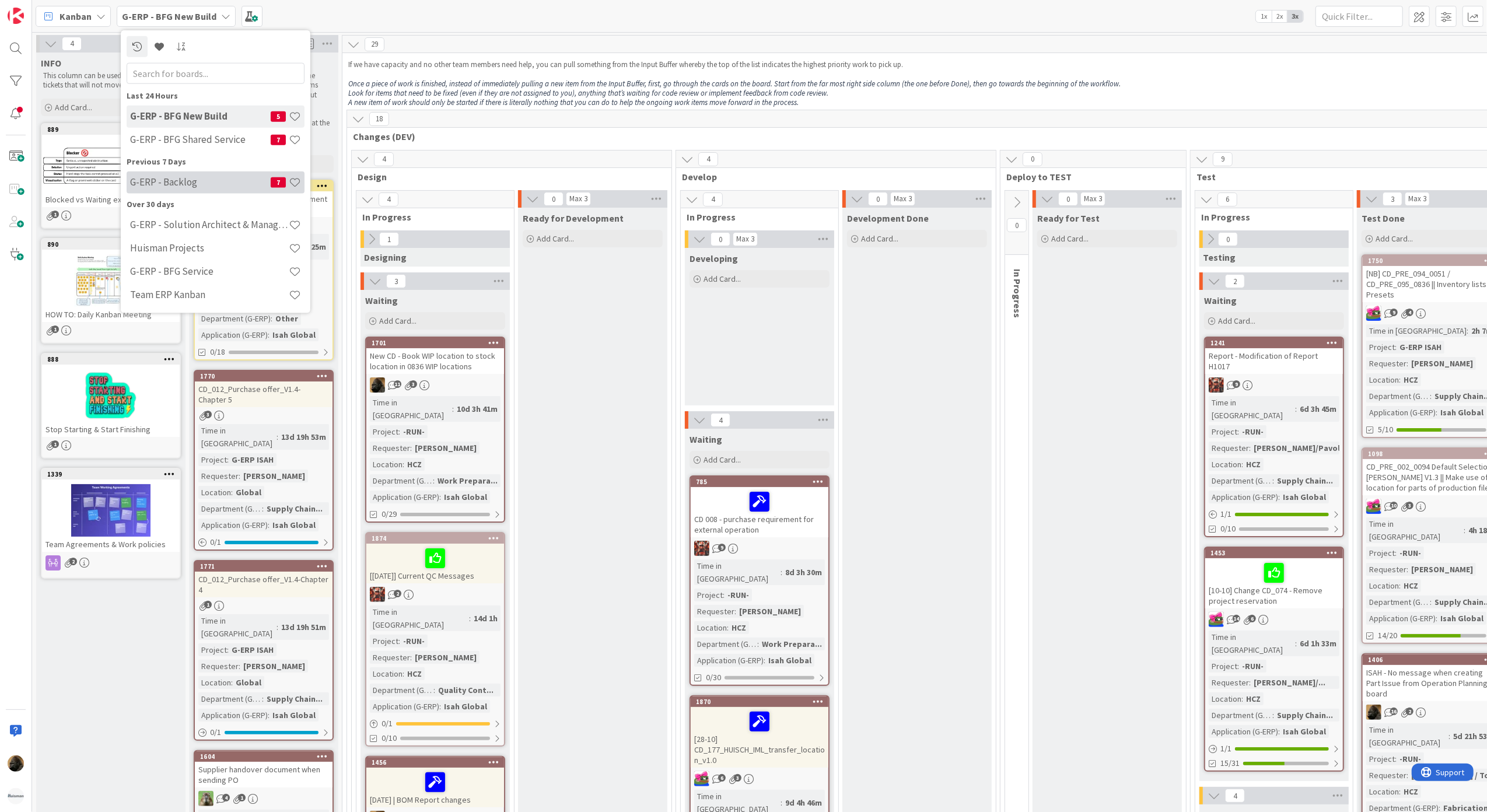
click at [178, 179] on h4 "G-ERP - Backlog" at bounding box center [200, 182] width 141 height 12
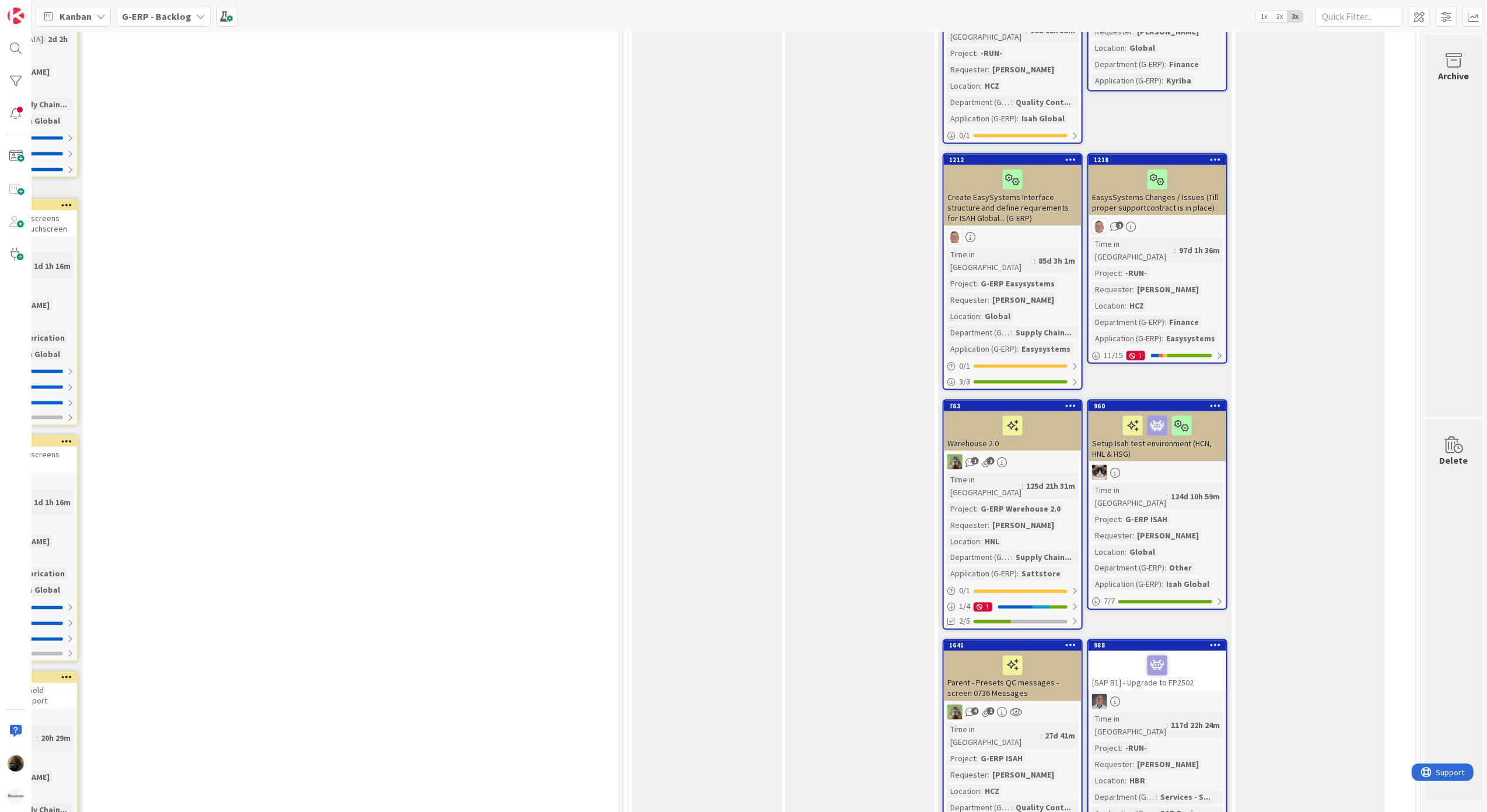
scroll to position [1399, 581]
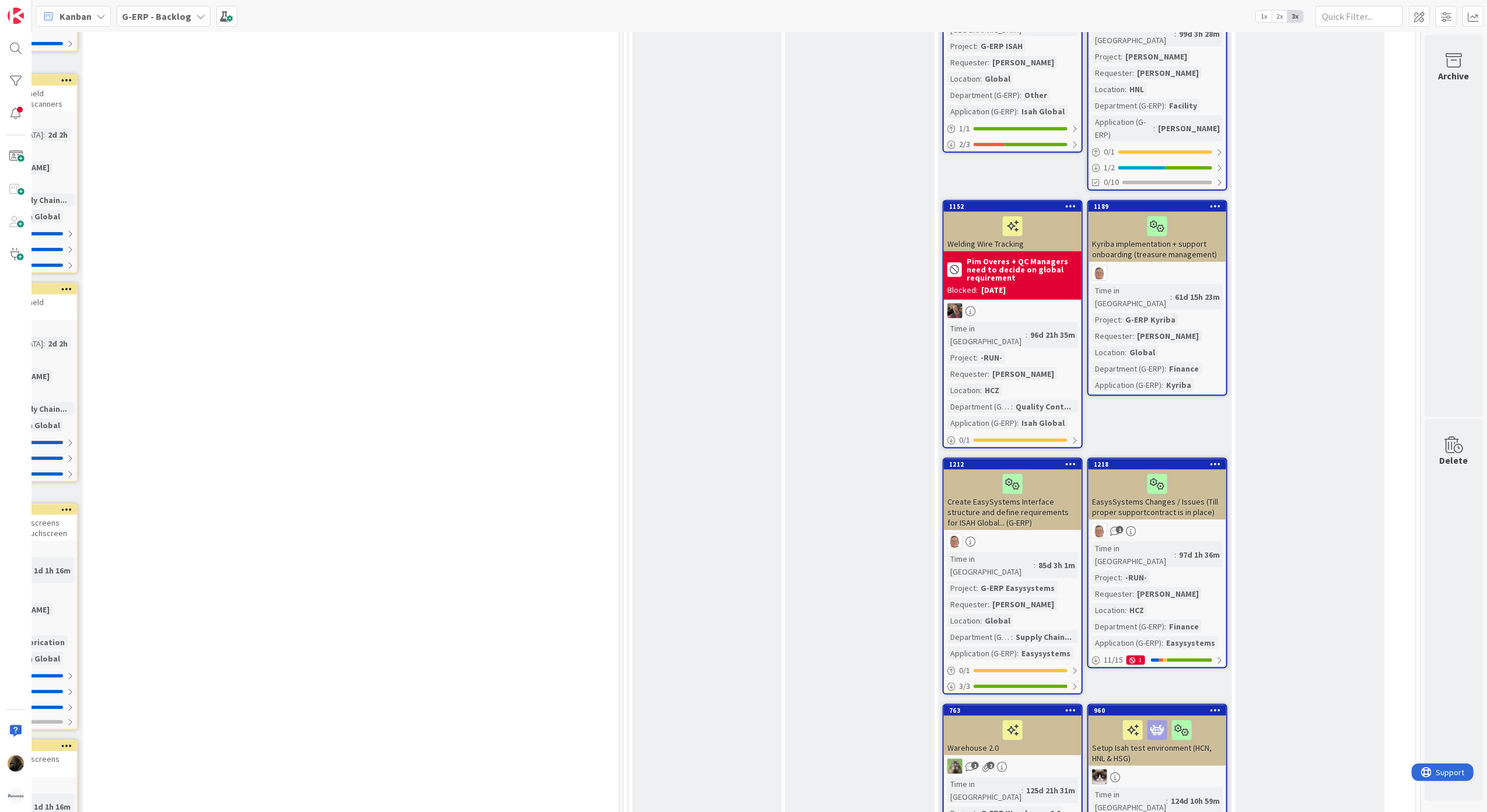
click at [170, 20] on b "G-ERP - Backlog" at bounding box center [156, 16] width 69 height 12
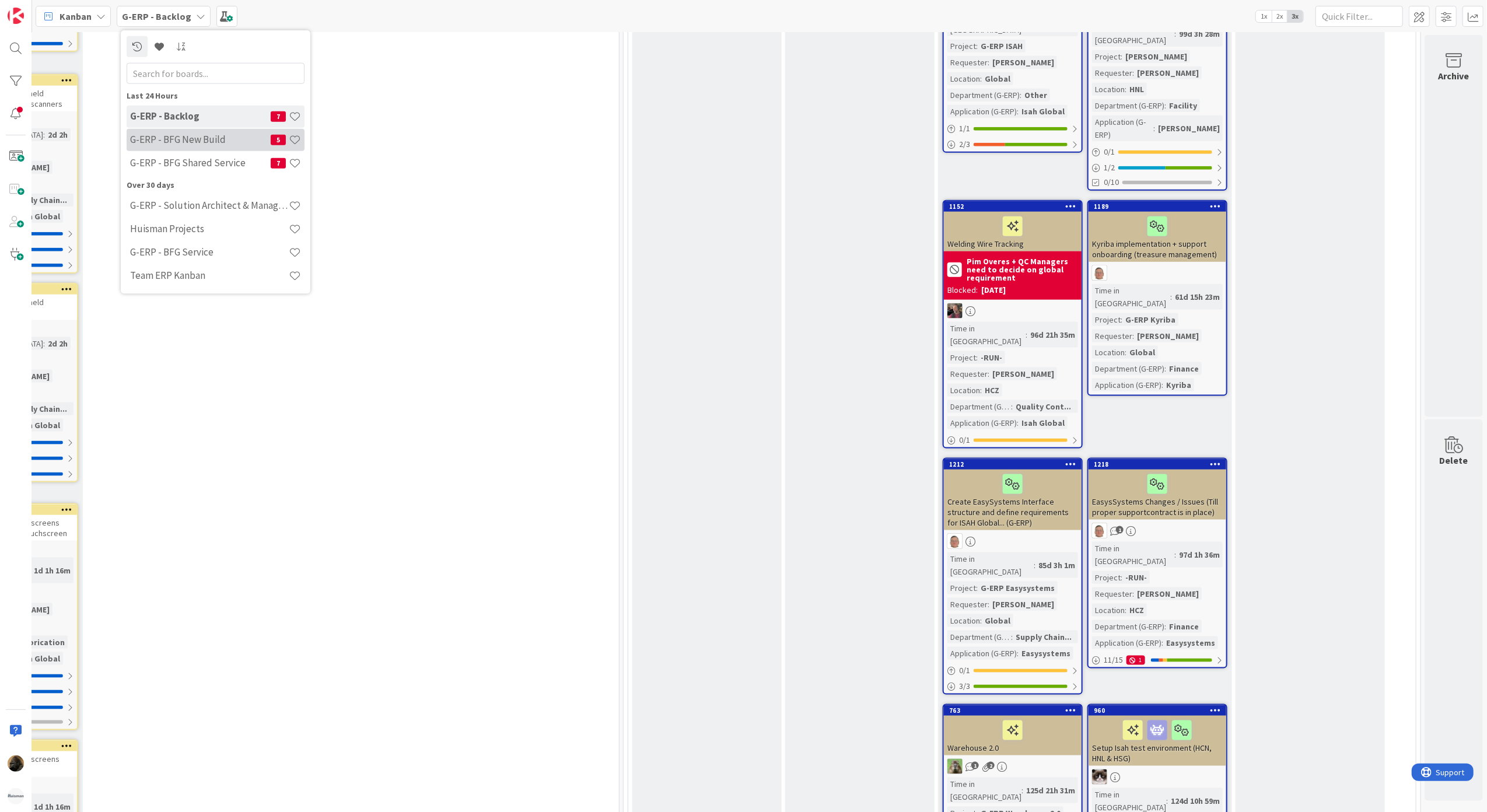
click at [176, 138] on h4 "G-ERP - BFG New Build" at bounding box center [200, 139] width 141 height 12
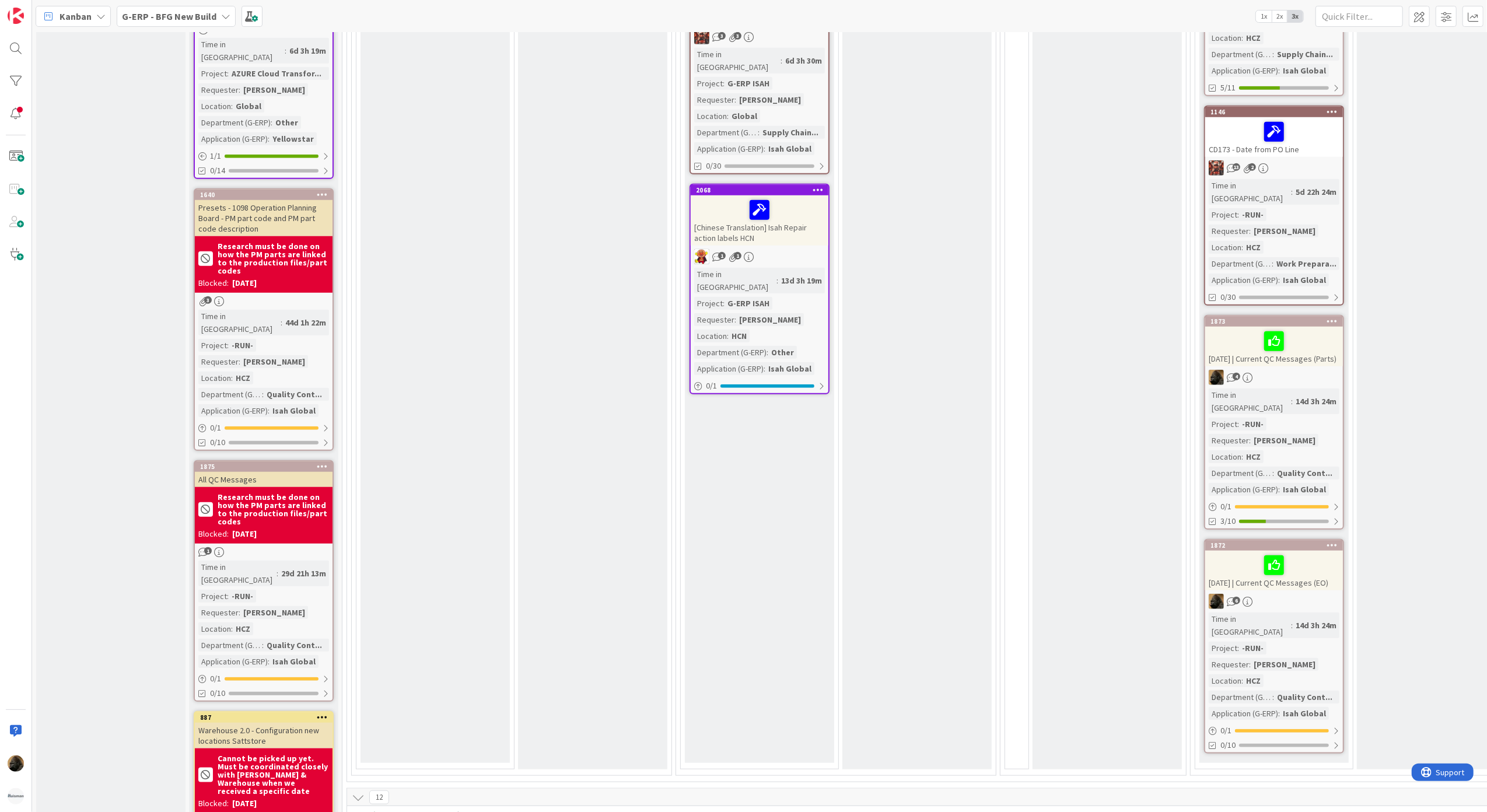
scroll to position [1166, 0]
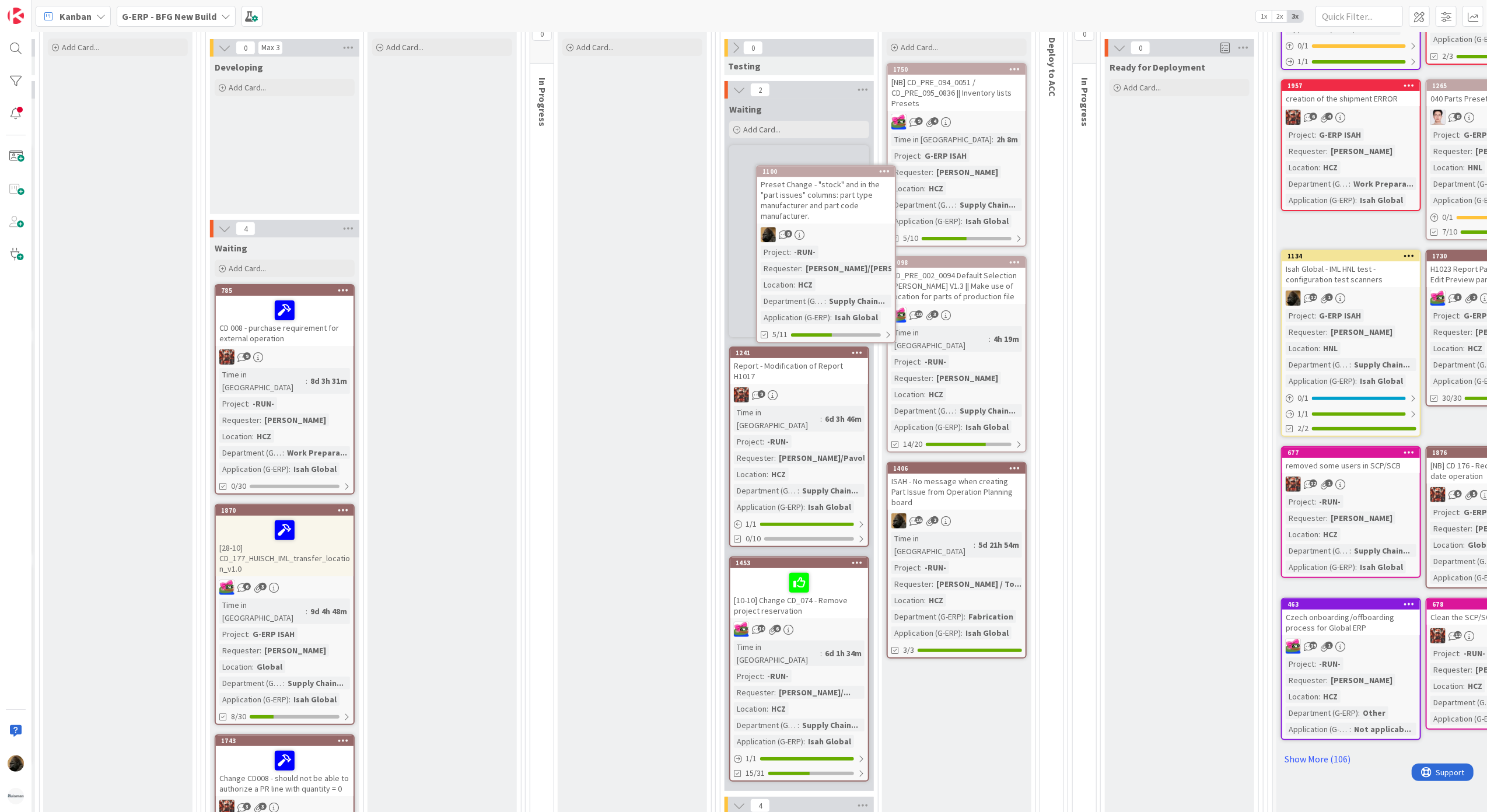
scroll to position [176, 475]
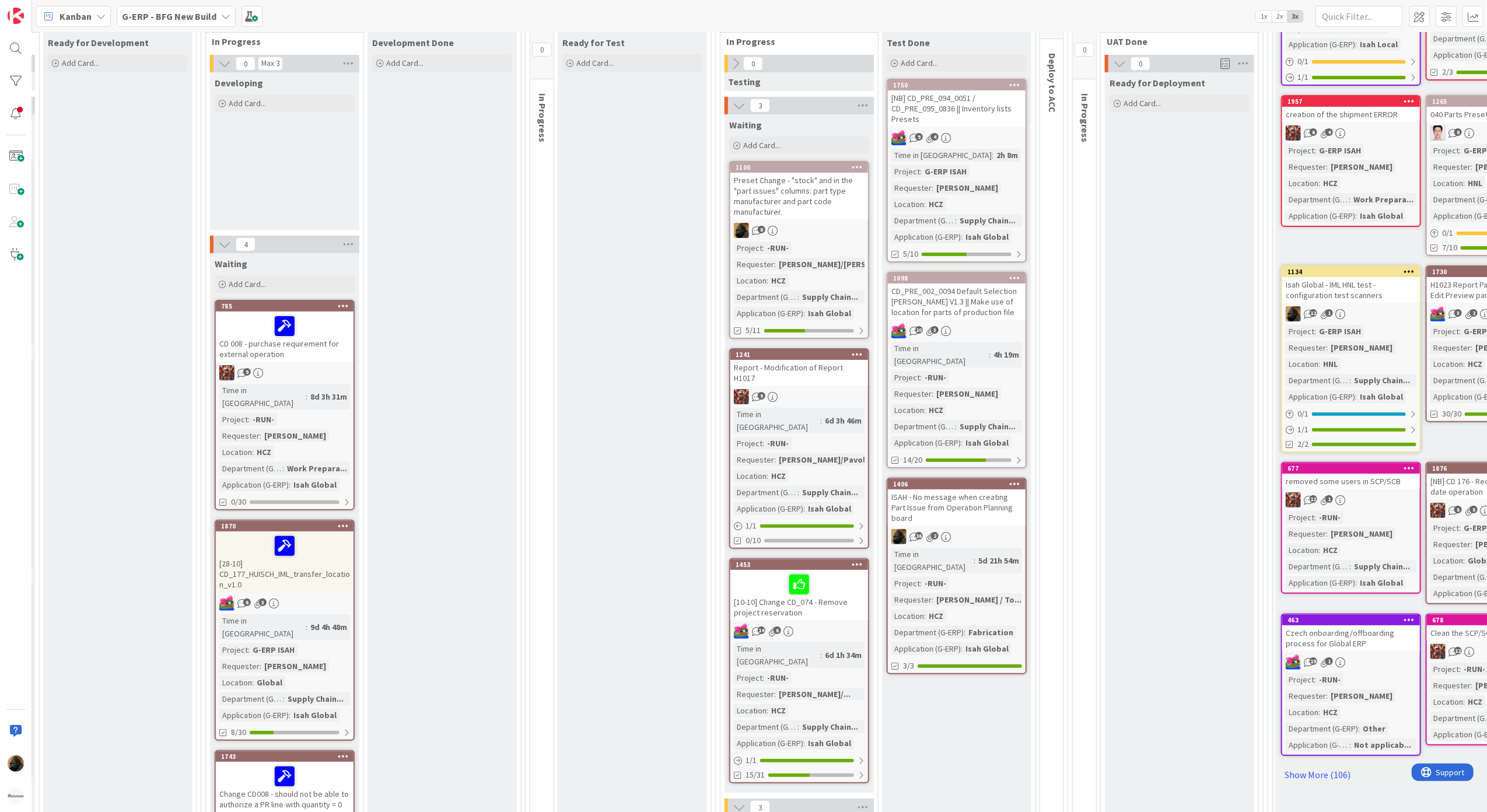
click at [770, 197] on div "Preset Change - "stock" and in the "part issues" columns: part type manufacture…" at bounding box center [799, 196] width 138 height 47
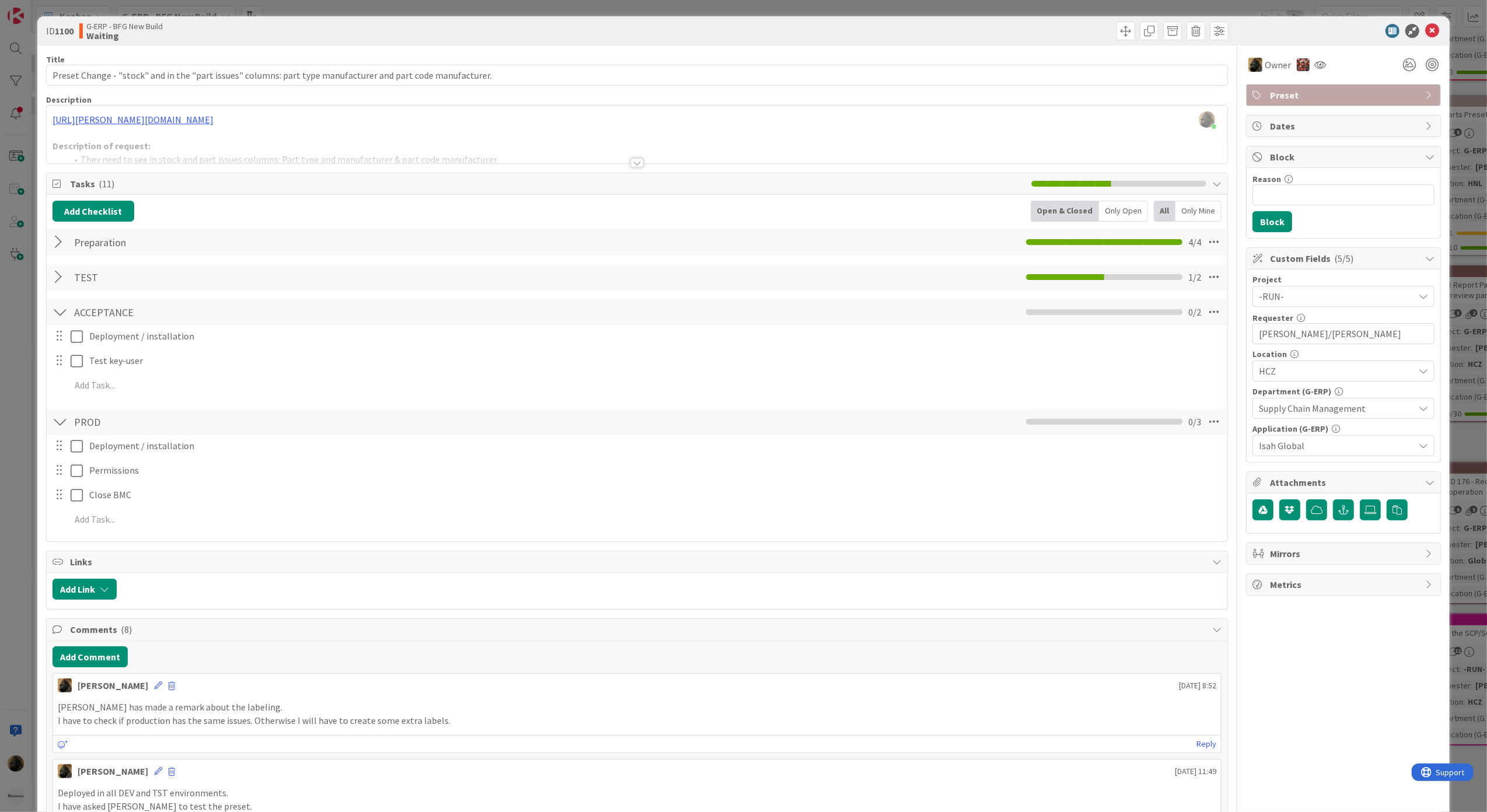
click at [10, 658] on div "ID 1100 G-ERP - BFG New Build Waiting Title 108 / 128 Preset Change - "stock" a…" at bounding box center [743, 406] width 1487 height 812
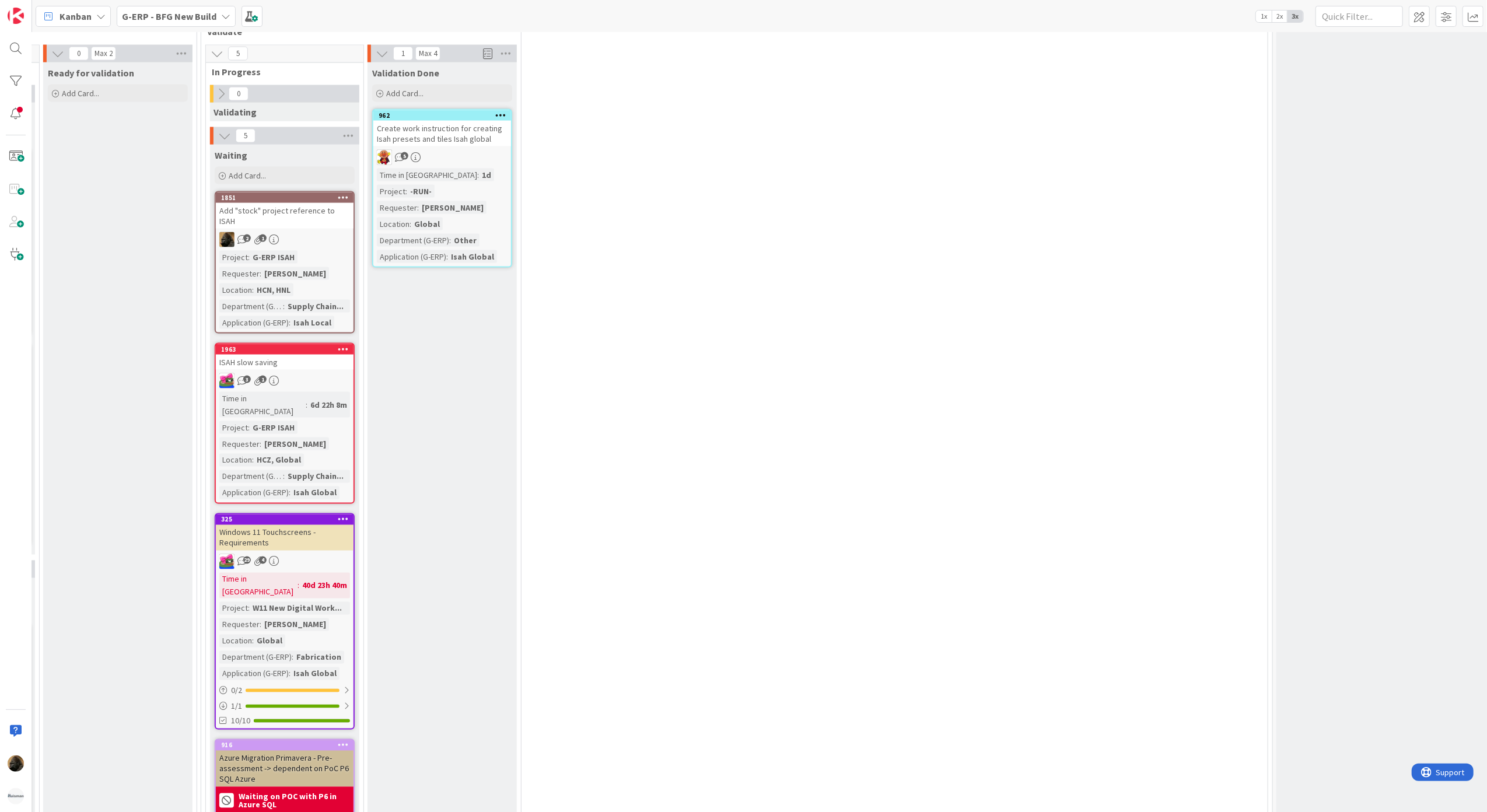
click at [296, 203] on div "Add "stock" project reference to ISAH" at bounding box center [284, 216] width 138 height 26
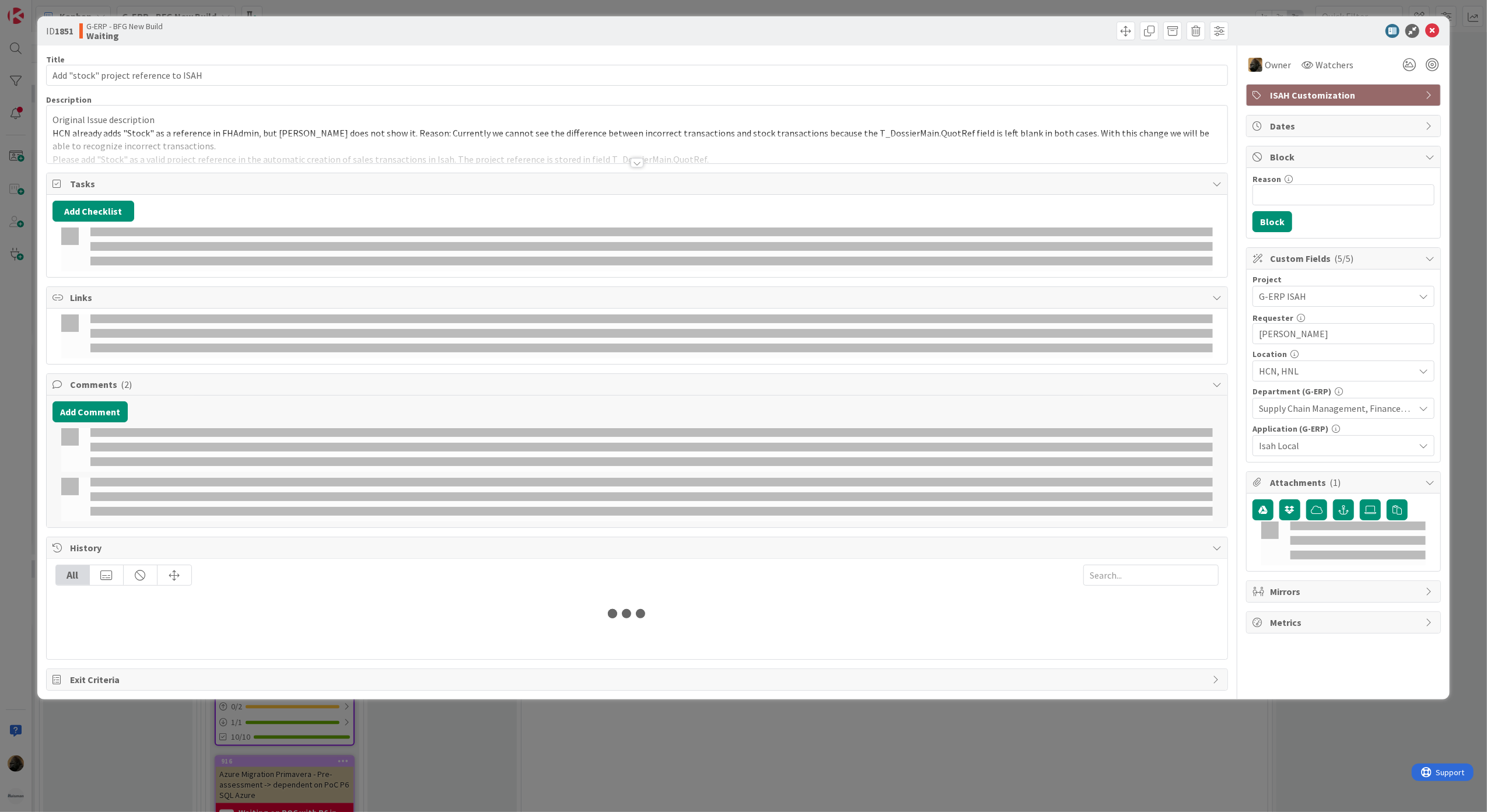
select select "sql"
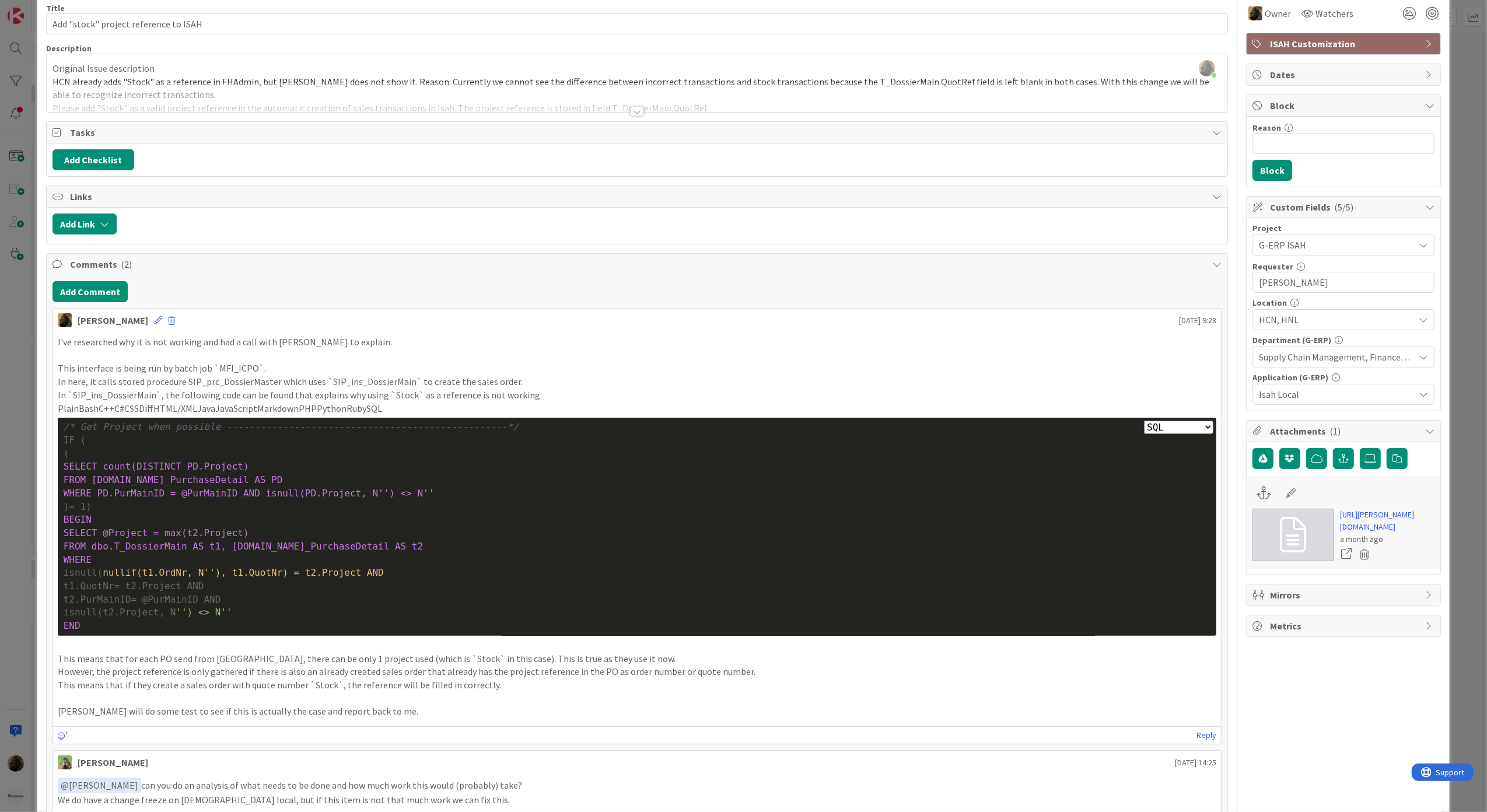
scroll to position [78, 0]
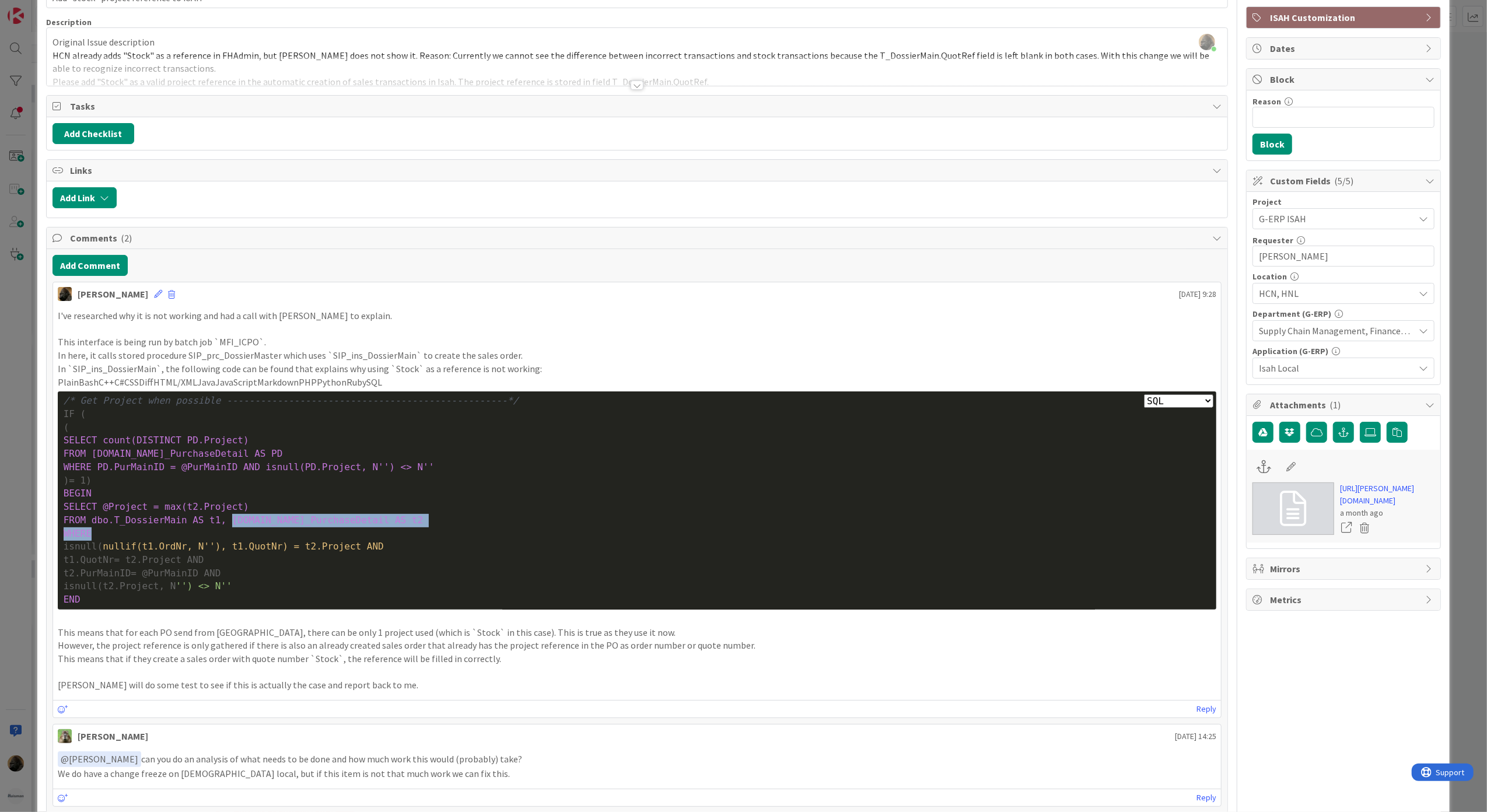
drag, startPoint x: 100, startPoint y: 532, endPoint x: 216, endPoint y: 519, distance: 116.7
click at [216, 519] on div "Plain Bash C++ C# CSS Diff HTML/XML Java JavaScript Markdown PHP Python Ruby SQ…" at bounding box center [637, 499] width 1159 height 218
drag, startPoint x: 216, startPoint y: 519, endPoint x: 294, endPoint y: 525, distance: 78.2
click at [294, 525] on span "FROM dbo.T_DossierMain AS t1, dbo.ST_PurchaseDetail AS t2" at bounding box center [243, 519] width 360 height 11
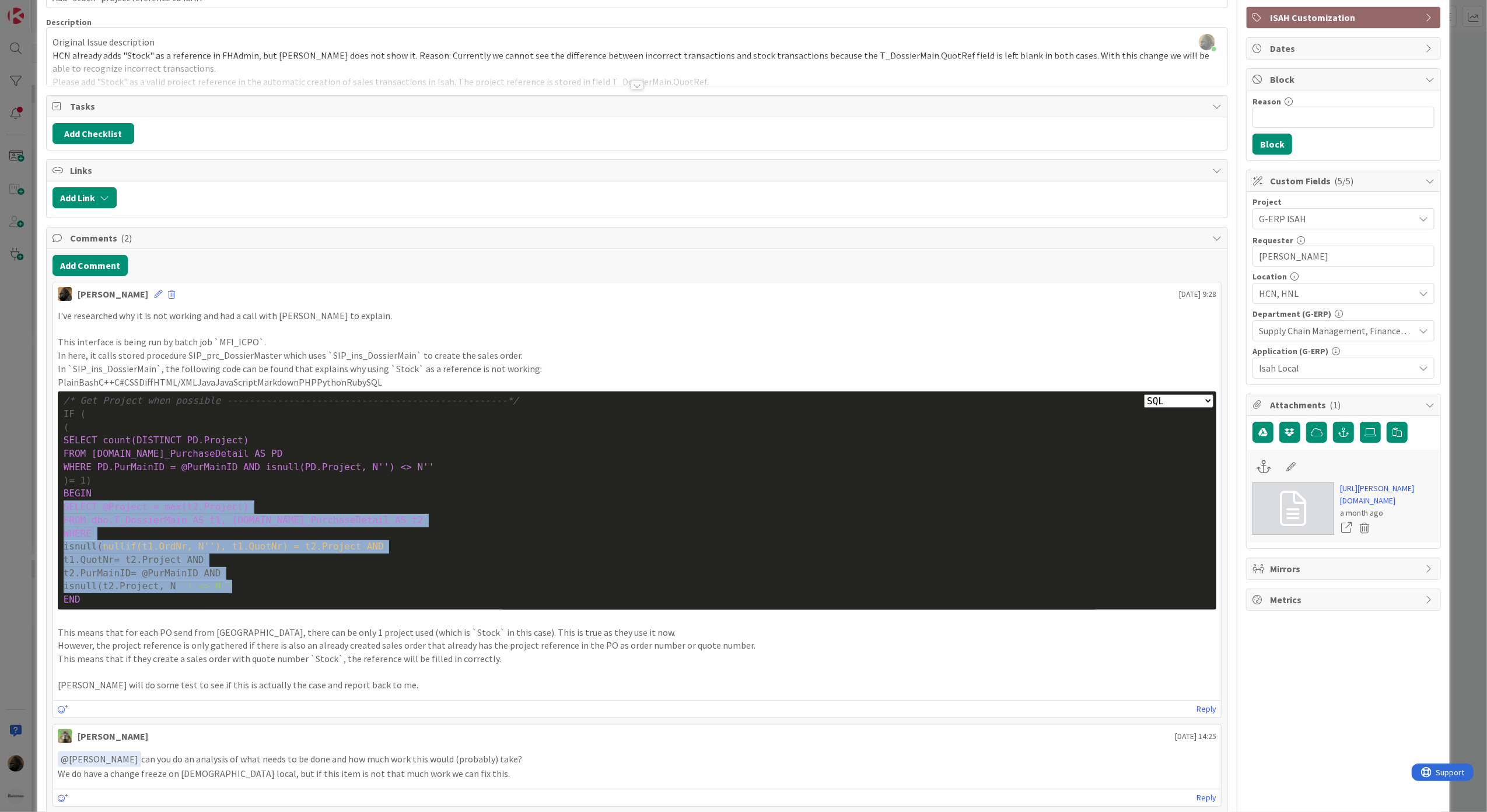
drag, startPoint x: 63, startPoint y: 511, endPoint x: 220, endPoint y: 593, distance: 177.1
click at [220, 593] on div "Plain Bash C++ C# CSS Diff HTML/XML Java JavaScript Markdown PHP Python Ruby SQ…" at bounding box center [637, 499] width 1159 height 218
copy div "SELECT @Project = max(t2.Project) FROM dbo.T_DossierMain AS t1, dbo.ST_Purchase…"
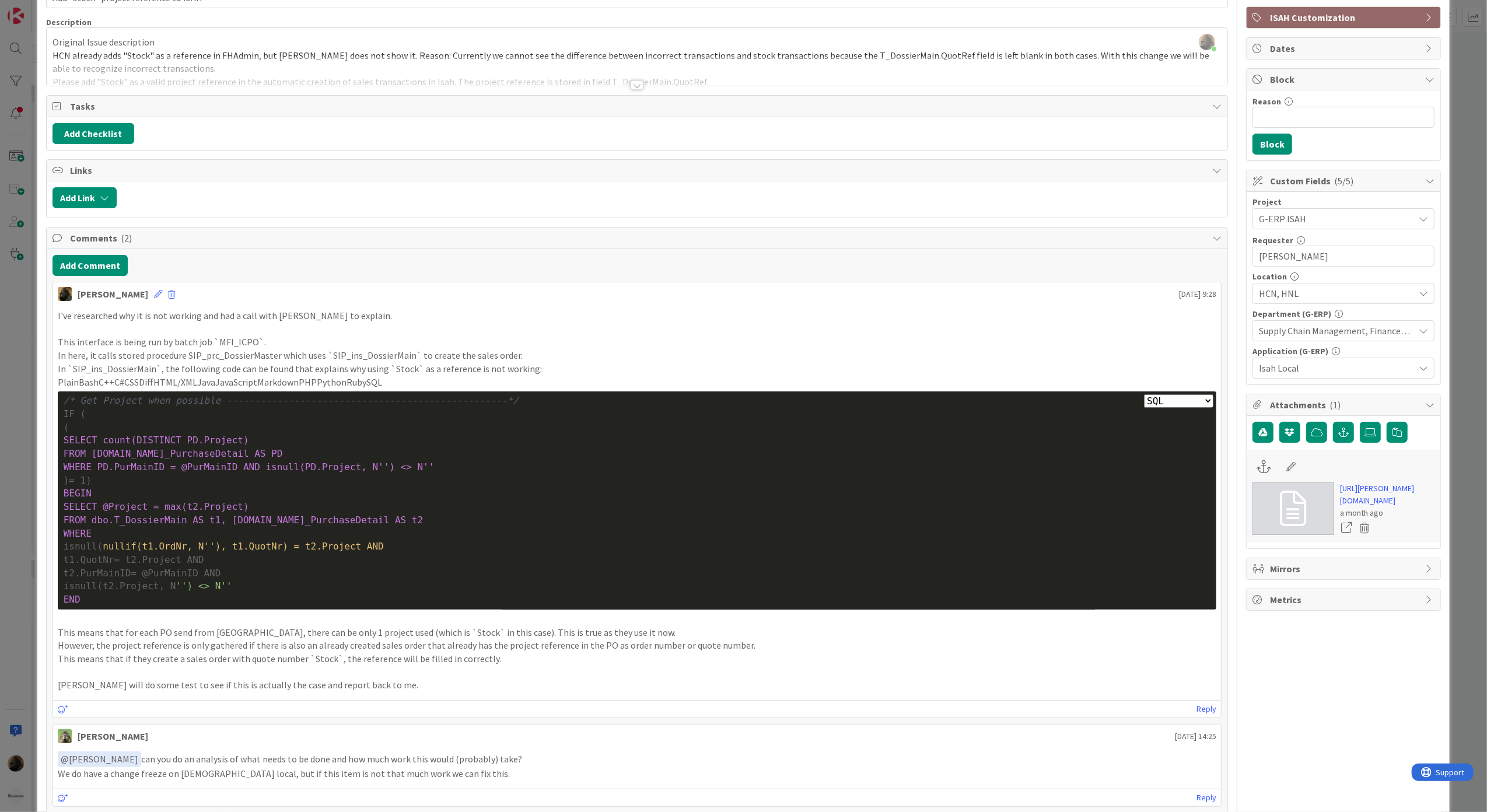
click at [265, 604] on div "END" at bounding box center [636, 599] width 1147 height 14
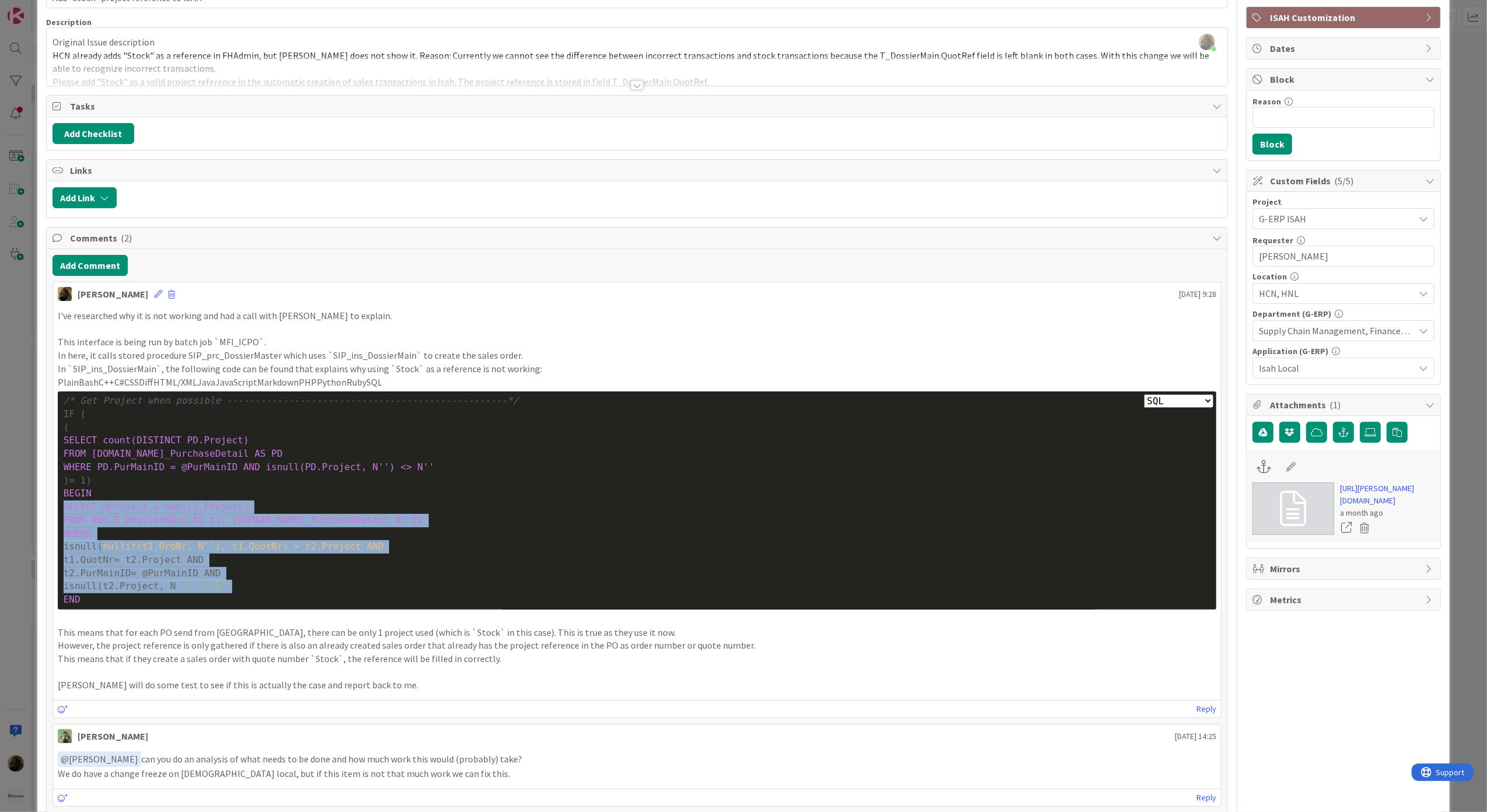
drag, startPoint x: 248, startPoint y: 591, endPoint x: 57, endPoint y: 510, distance: 207.5
click at [58, 510] on div "Plain Bash C++ C# CSS Diff HTML/XML Java JavaScript Markdown PHP Python Ruby SQ…" at bounding box center [637, 499] width 1159 height 218
copy div "SELECT @Project = max(t2.Project) FROM dbo.T_DossierMain AS t1, dbo.ST_Purchase…"
click at [204, 591] on span "'') <> N''" at bounding box center [204, 585] width 56 height 11
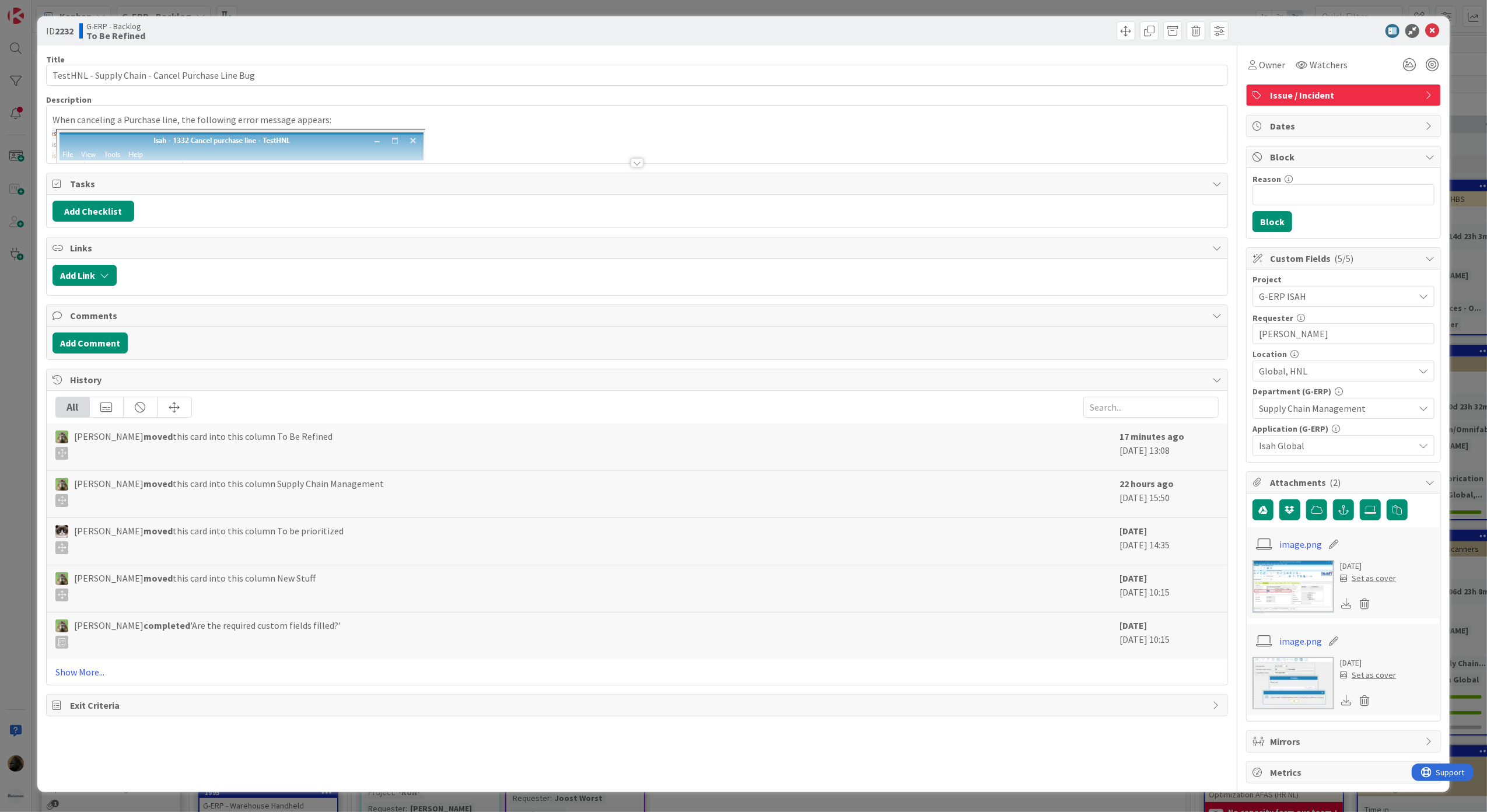
click at [631, 164] on div at bounding box center [636, 162] width 13 height 9
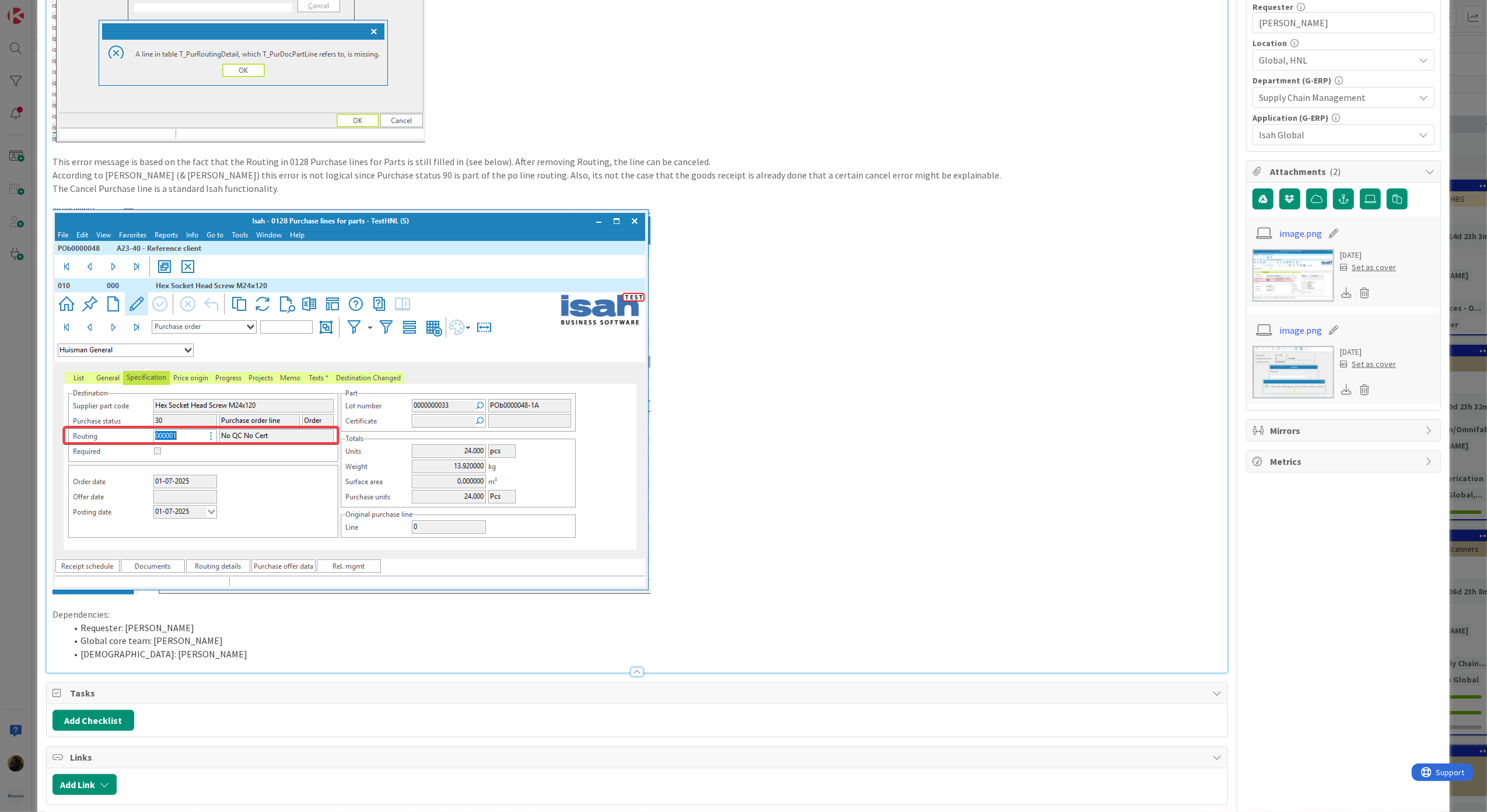
scroll to position [233, 0]
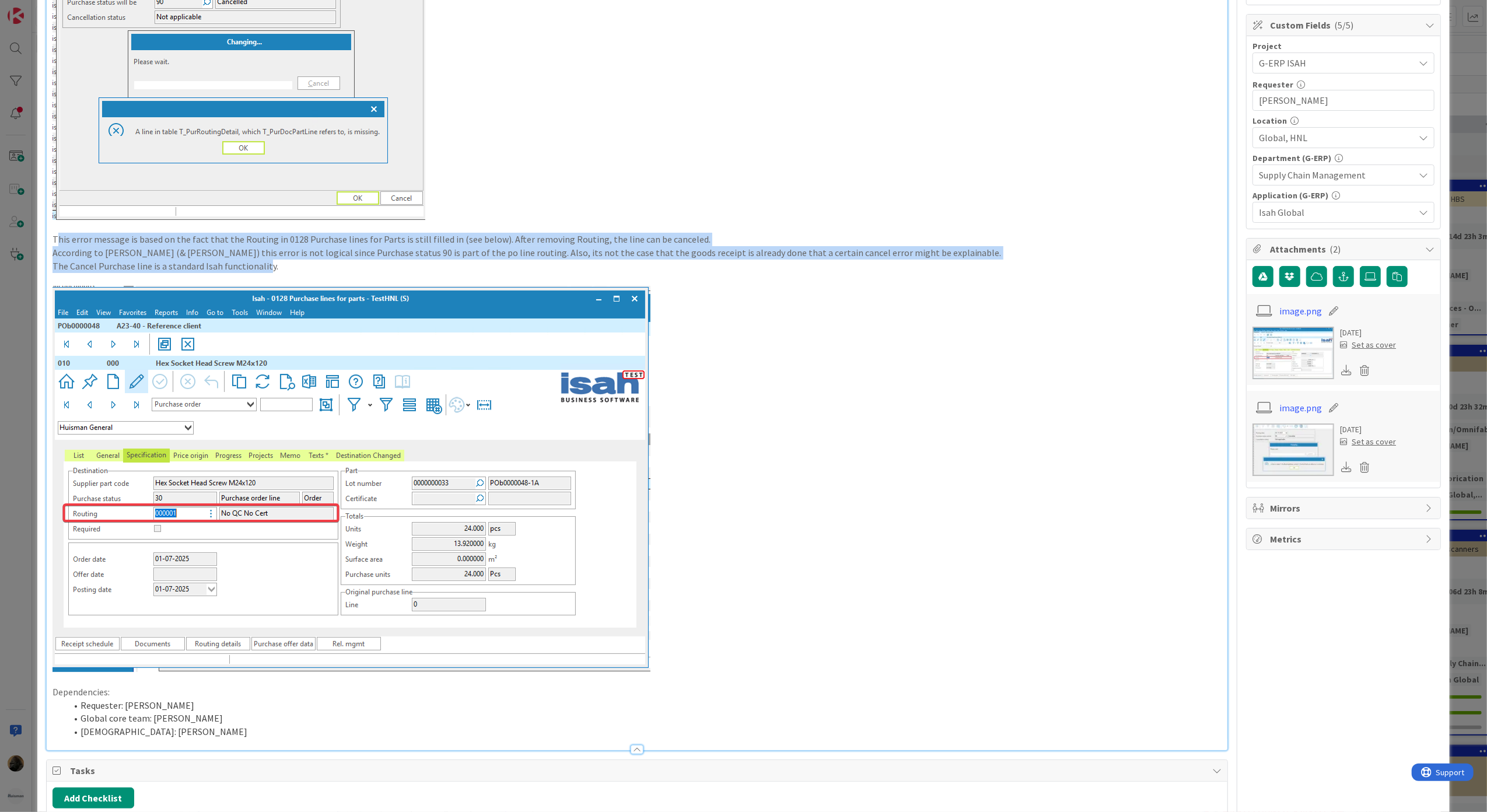
drag, startPoint x: 55, startPoint y: 237, endPoint x: 265, endPoint y: 264, distance: 211.7
click at [265, 264] on div "When canceling a Purchase line, the following error message appears: This error…" at bounding box center [637, 322] width 1181 height 856
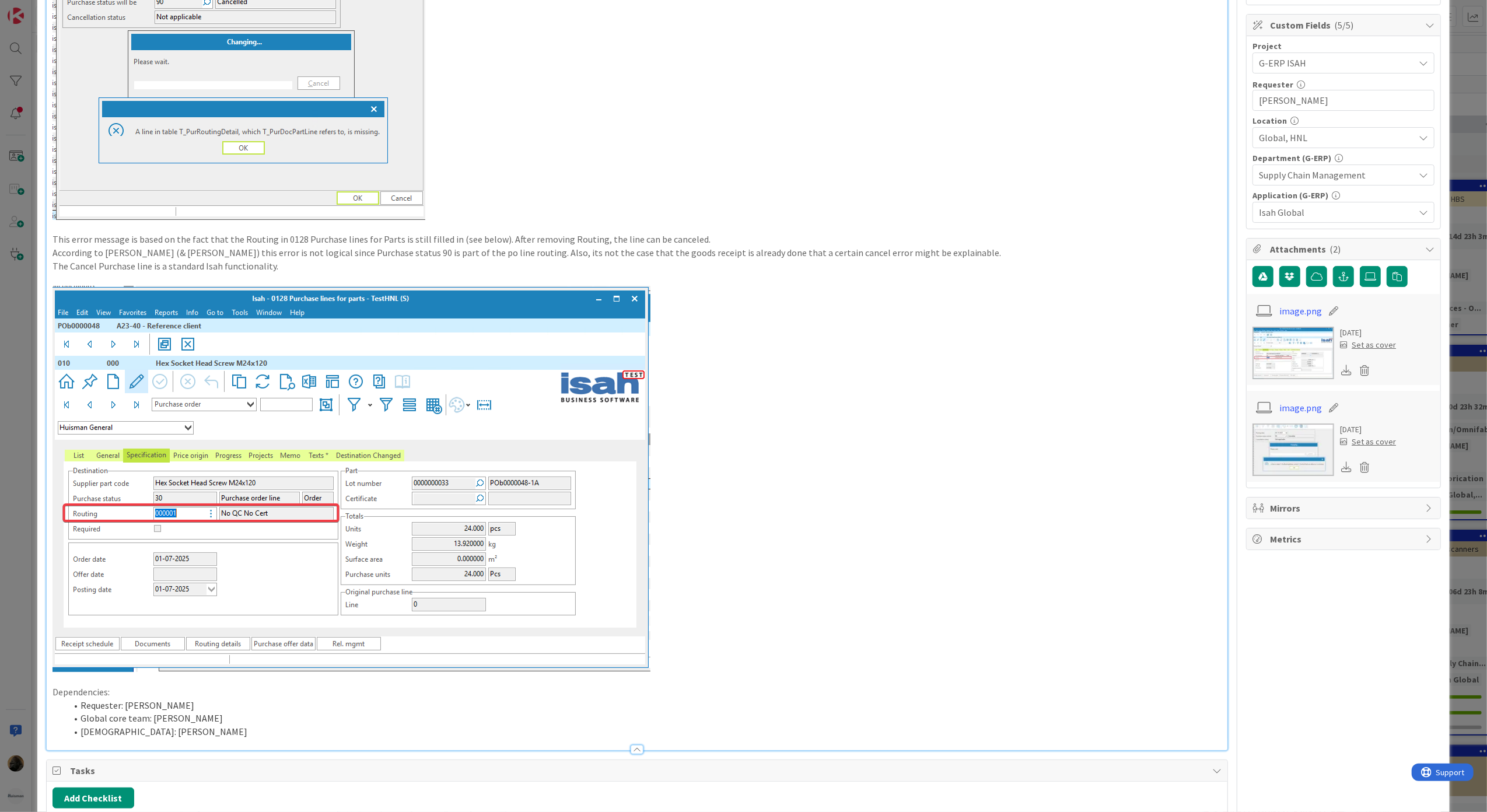
click at [294, 264] on p "The Cancel Purchase line is a standard Isah functionality." at bounding box center [636, 266] width 1169 height 14
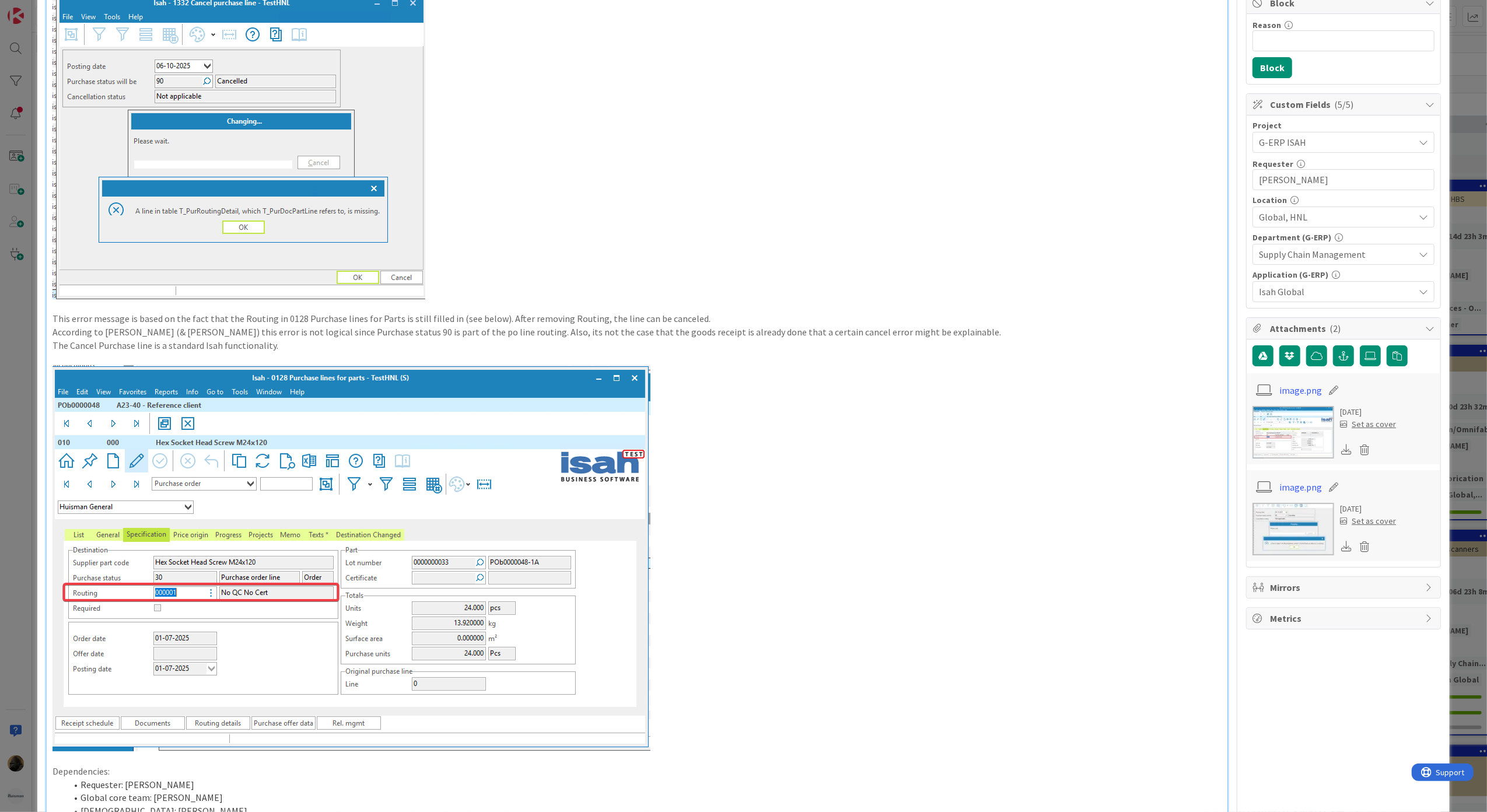
scroll to position [155, 0]
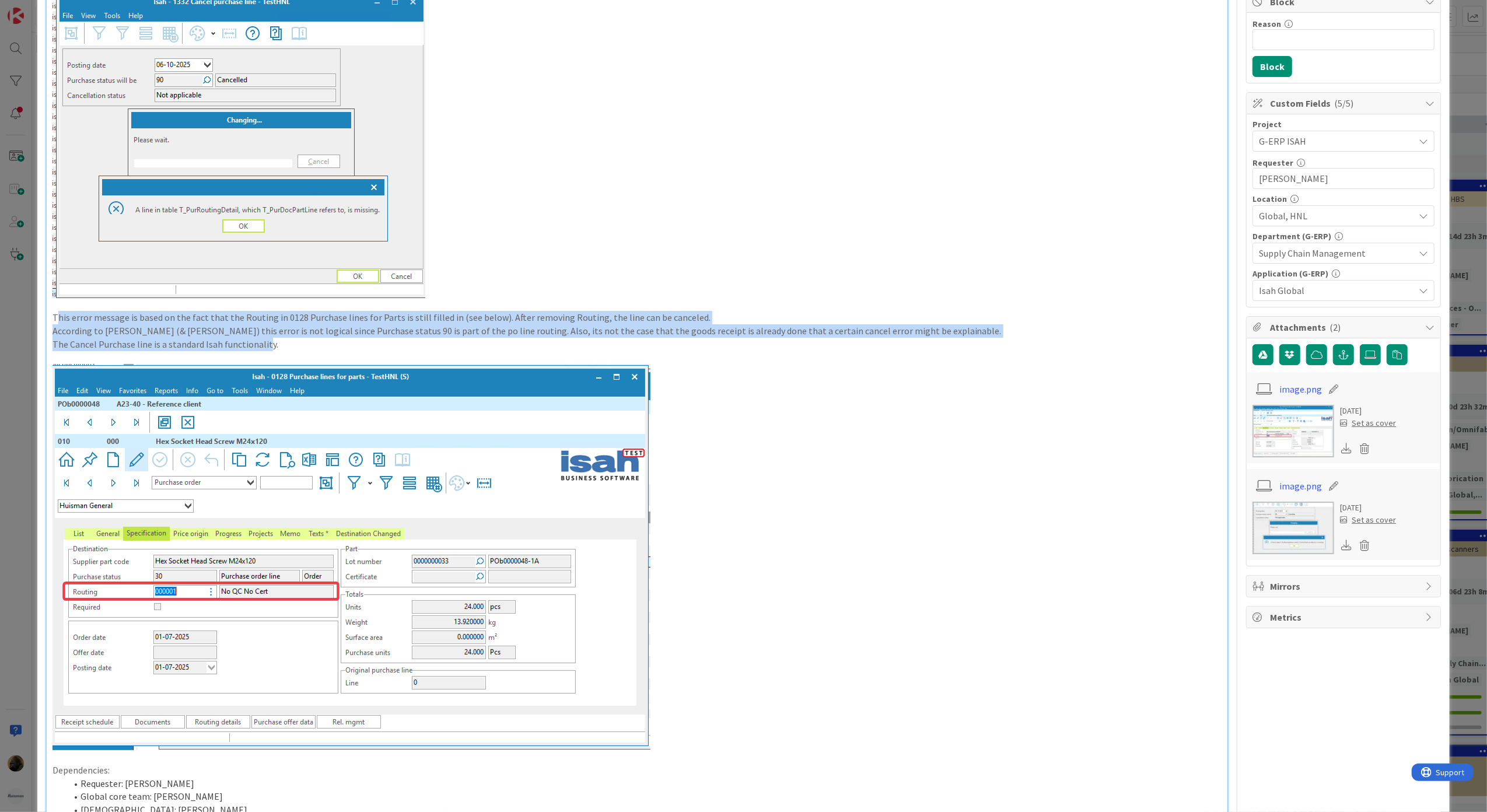
drag, startPoint x: 55, startPoint y: 320, endPoint x: 266, endPoint y: 347, distance: 212.7
click at [266, 347] on div "When canceling a Purchase line, the following error message appears: This error…" at bounding box center [637, 400] width 1181 height 856
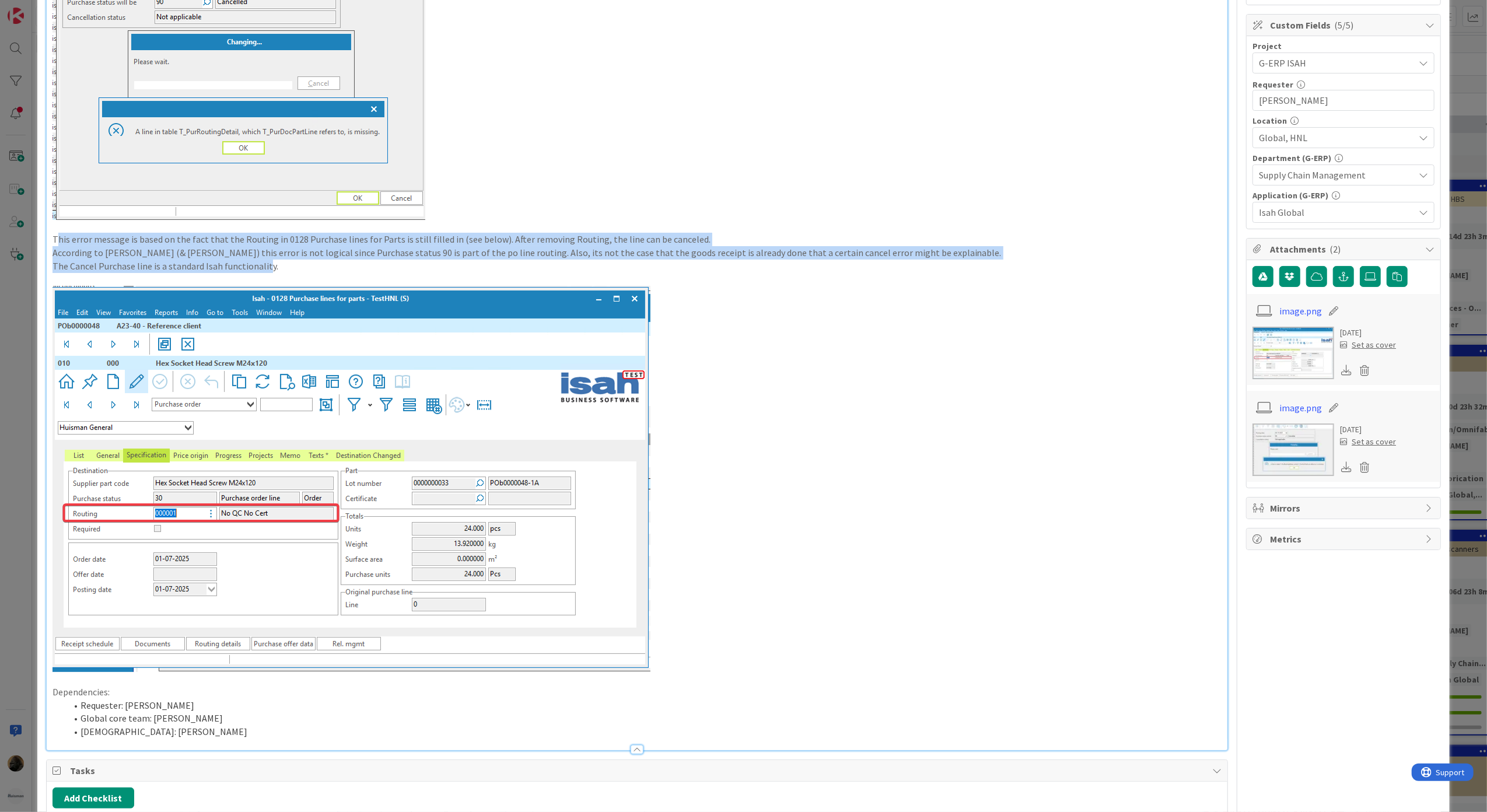
scroll to position [0, 0]
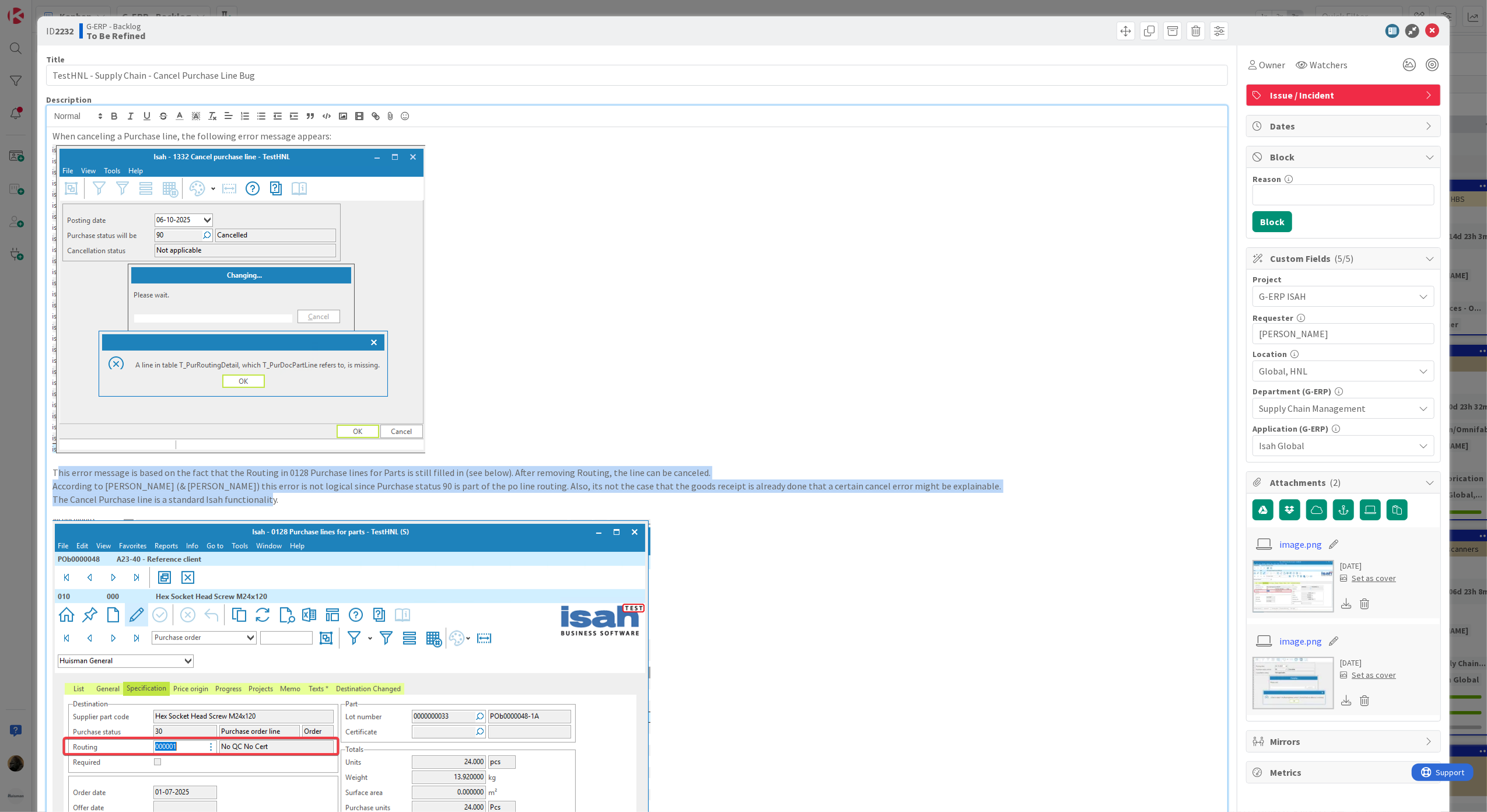
click at [393, 492] on p "According to [PERSON_NAME] (& [PERSON_NAME]) this error is not logical since Pu…" at bounding box center [636, 486] width 1169 height 14
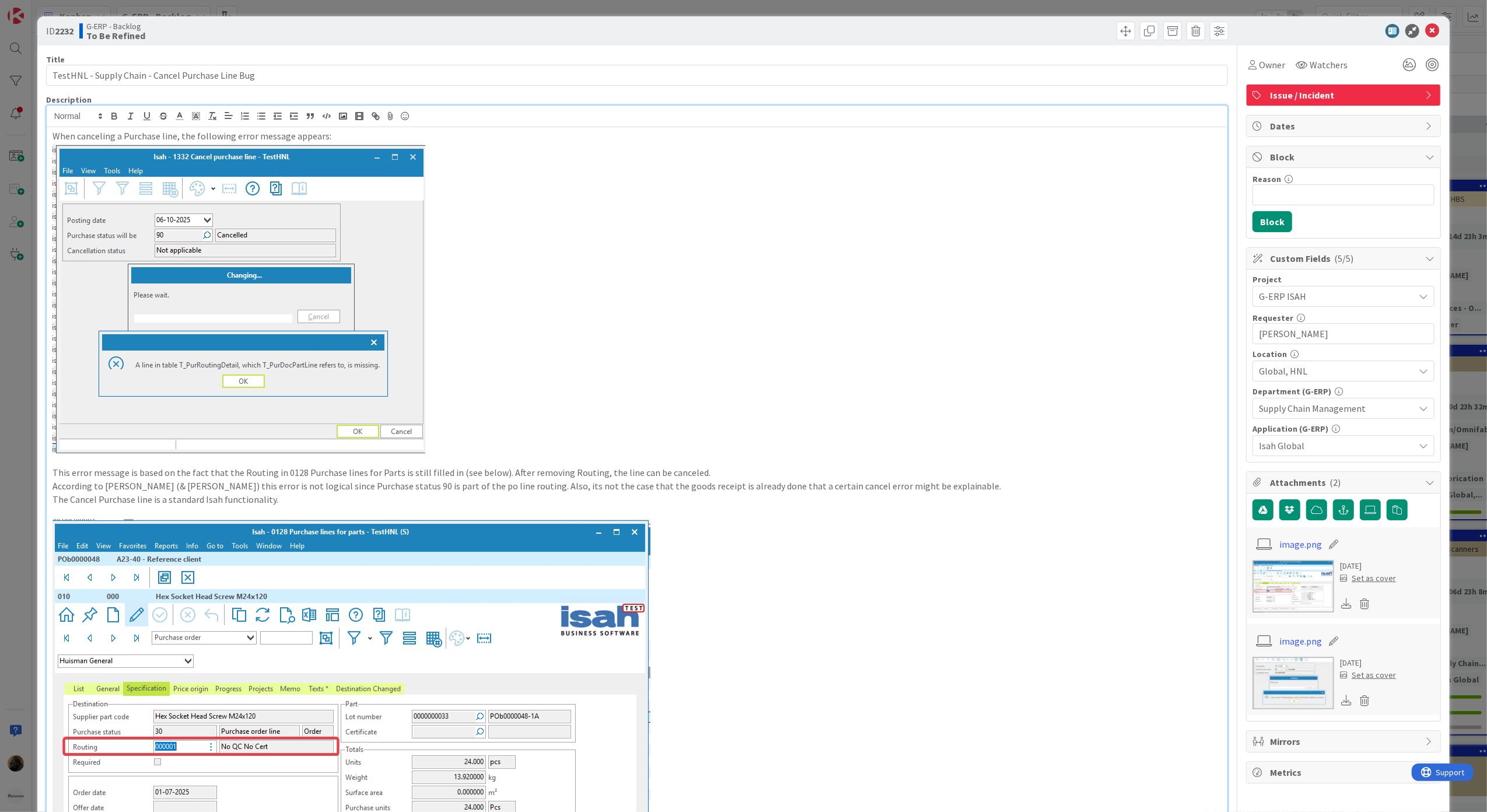
click at [383, 504] on p "The Cancel Purchase line is a standard Isah functionality." at bounding box center [636, 499] width 1169 height 14
click at [1425, 31] on icon at bounding box center [1431, 31] width 14 height 14
